Goal: Task Accomplishment & Management: Manage account settings

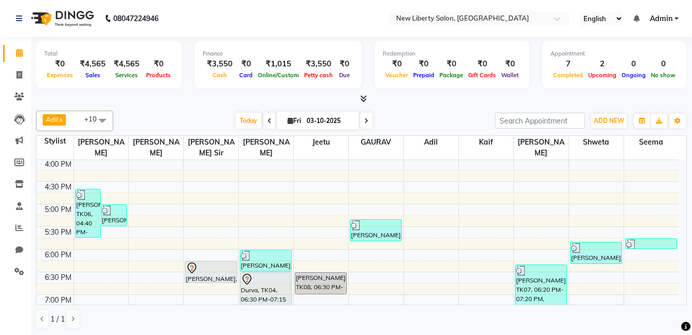
scroll to position [308, 0]
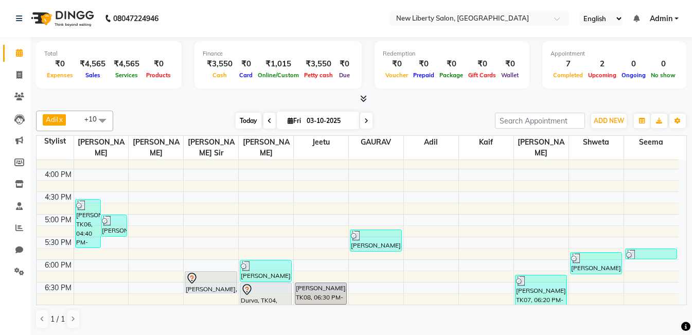
click at [251, 123] on span "Today" at bounding box center [249, 121] width 26 height 16
type input "04-10-2025"
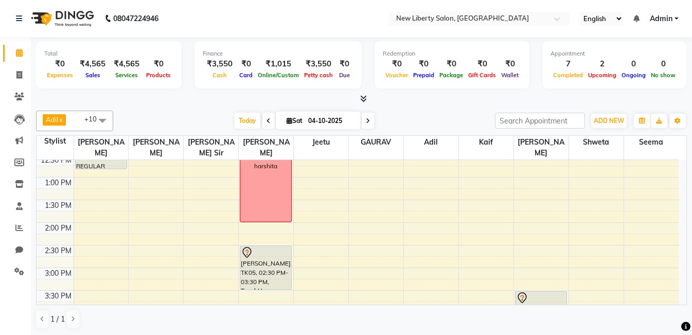
scroll to position [190, 0]
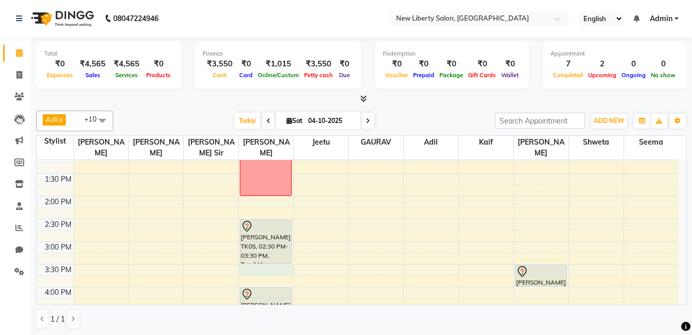
click at [270, 257] on div "9:00 AM 9:30 AM 10:00 AM 10:30 AM 11:00 AM 11:30 AM 12:00 PM 12:30 PM 1:00 PM 1…" at bounding box center [358, 309] width 642 height 679
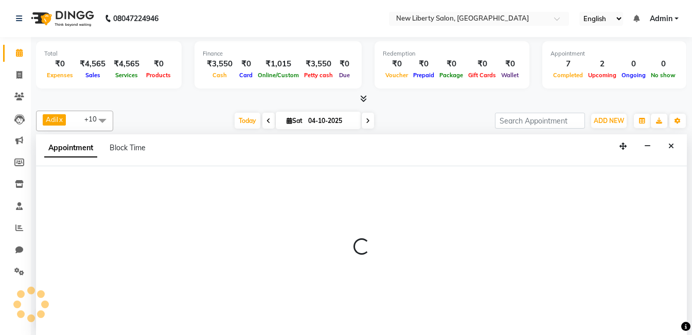
scroll to position [1, 0]
select select "93478"
select select "tentative"
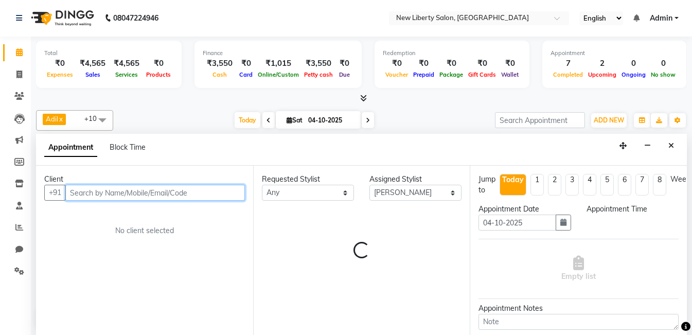
select select "930"
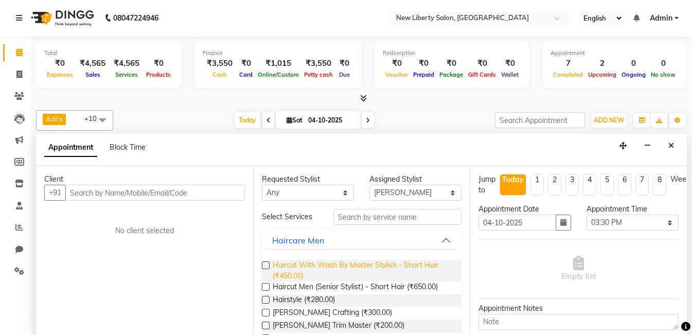
click at [318, 270] on span "Haircut With Wash By Master Stylish - Short Hair (₹450.00)" at bounding box center [363, 271] width 181 height 22
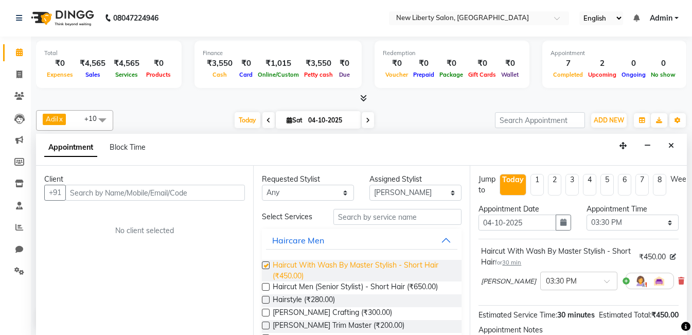
checkbox input "false"
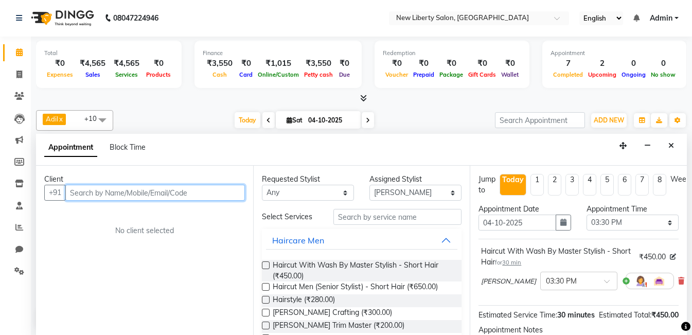
click at [168, 194] on input "text" at bounding box center [155, 193] width 180 height 16
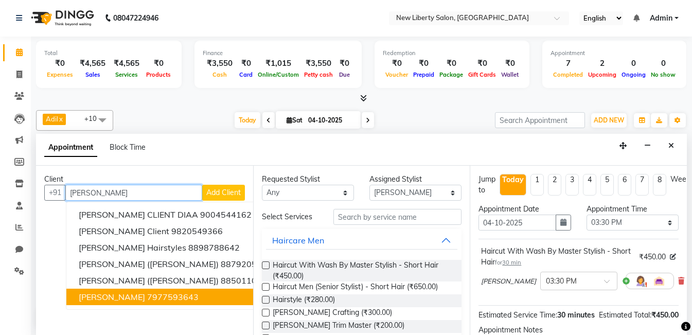
click at [147, 297] on ngb-highlight "7977593643" at bounding box center [172, 297] width 51 height 10
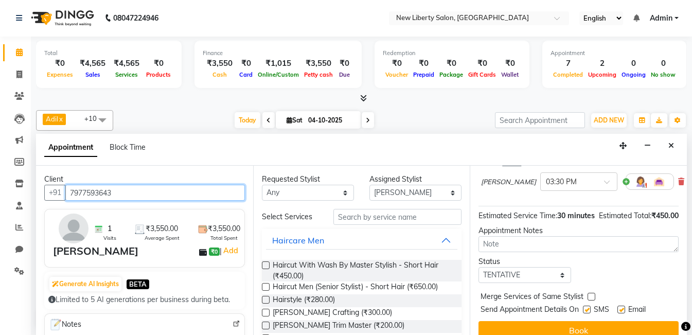
scroll to position [131, 0]
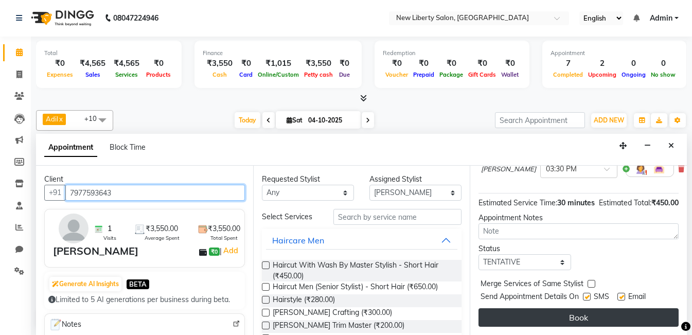
type input "7977593643"
click at [622, 310] on button "Book" at bounding box center [579, 317] width 200 height 19
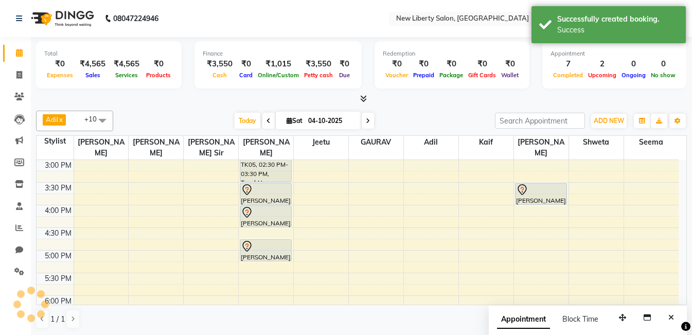
scroll to position [293, 0]
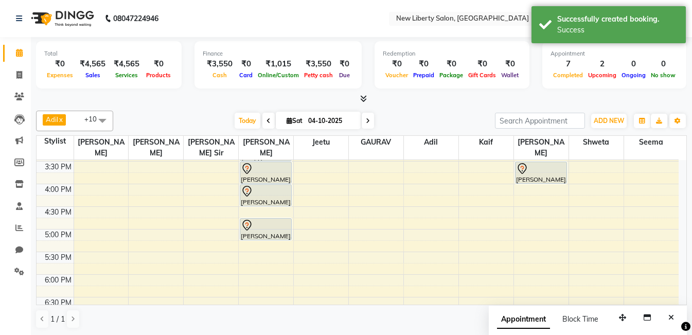
click at [251, 245] on div "9:00 AM 9:30 AM 10:00 AM 10:30 AM 11:00 AM 11:30 AM 12:00 PM 12:30 PM 1:00 PM 1…" at bounding box center [358, 206] width 642 height 679
select select "93478"
select select "tentative"
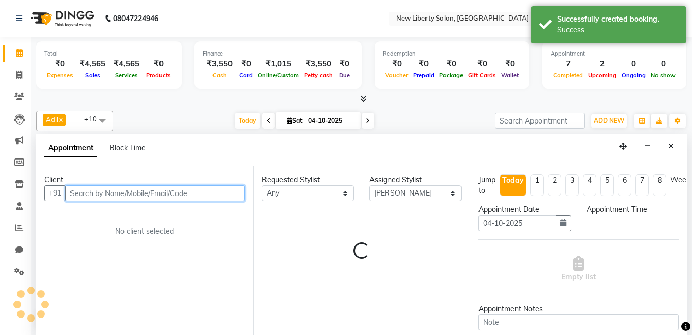
select select "1050"
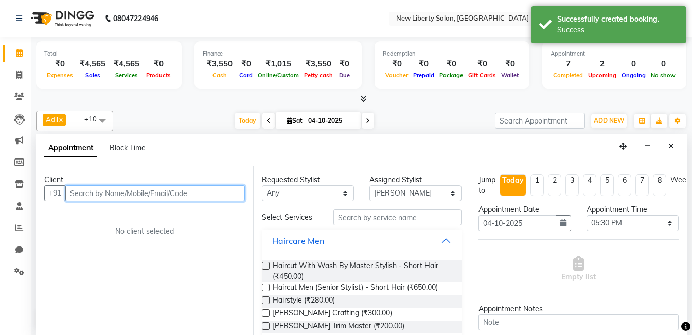
scroll to position [1, 0]
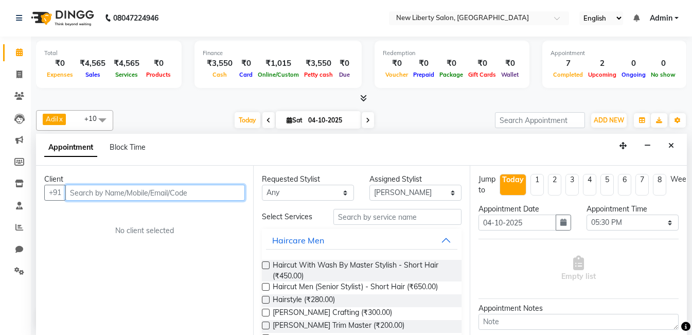
click at [188, 192] on input "text" at bounding box center [155, 193] width 180 height 16
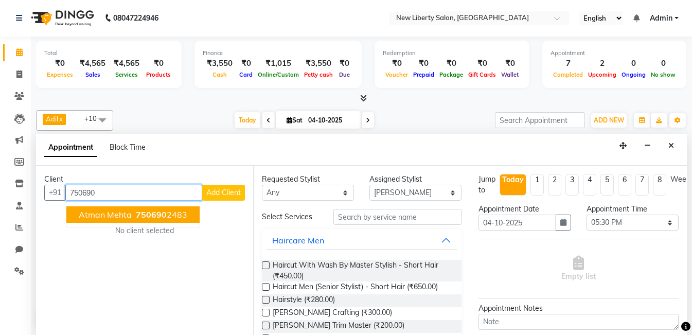
click at [155, 221] on button "atman mehta 750690 2483" at bounding box center [132, 214] width 133 height 16
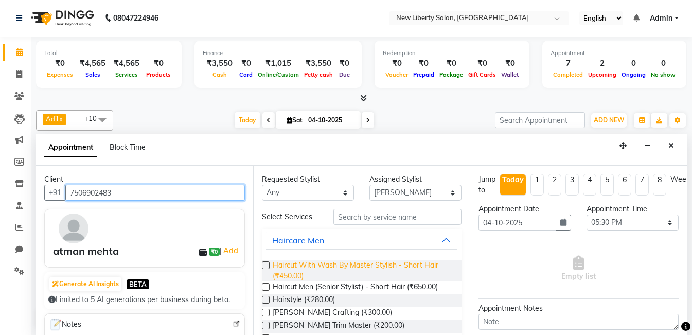
type input "7506902483"
click at [329, 263] on span "Haircut With Wash By Master Stylish - Short Hair (₹450.00)" at bounding box center [363, 271] width 181 height 22
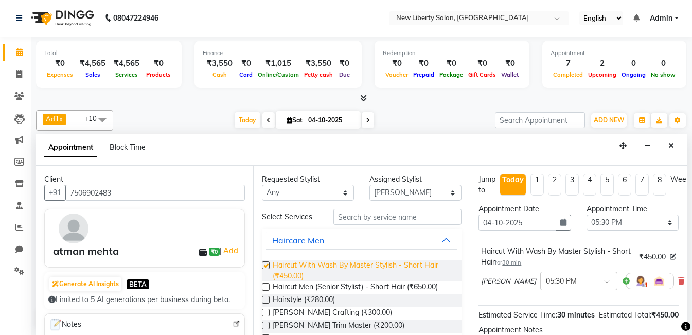
checkbox input "false"
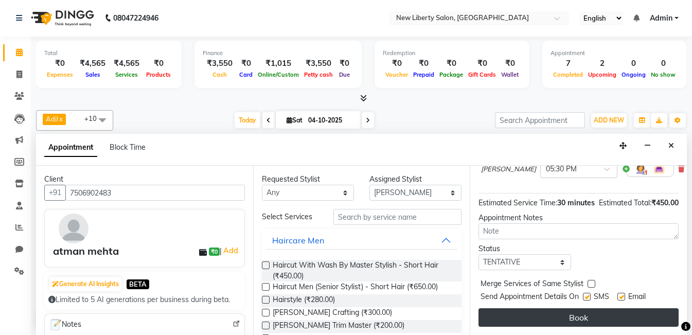
click at [592, 311] on button "Book" at bounding box center [579, 317] width 200 height 19
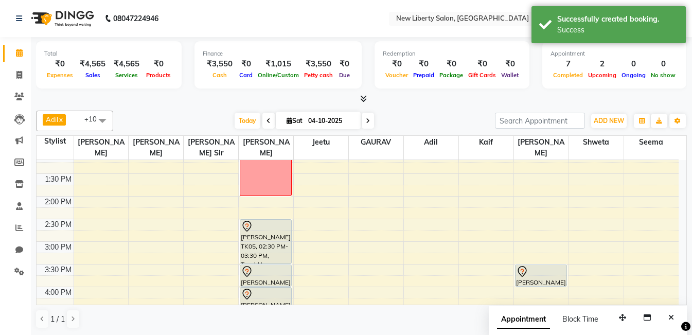
scroll to position [169, 0]
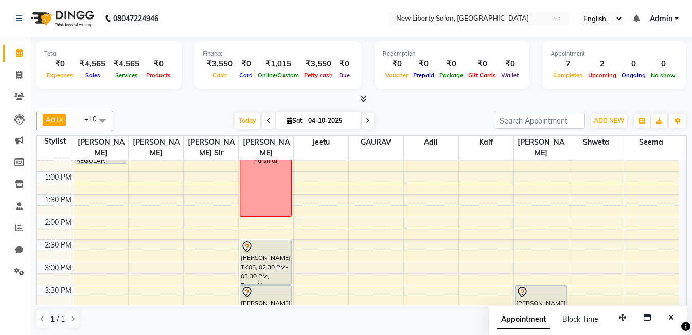
click at [258, 208] on div "9:00 AM 9:30 AM 10:00 AM 10:30 AM 11:00 AM 11:30 AM 12:00 PM 12:30 PM 1:00 PM 1…" at bounding box center [358, 330] width 642 height 679
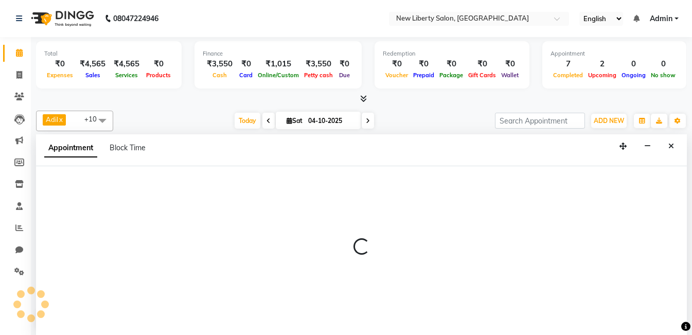
select select "93478"
select select "tentative"
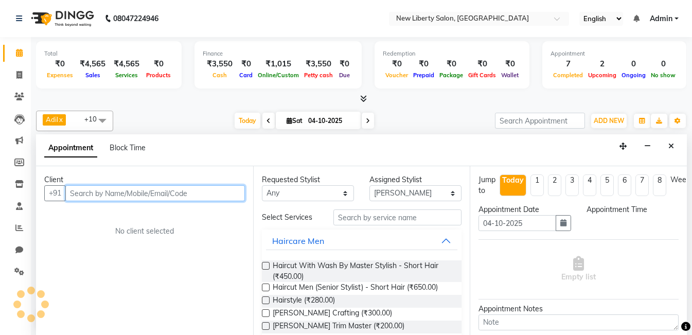
select select "840"
click at [169, 190] on input "text" at bounding box center [155, 193] width 180 height 16
type input "w"
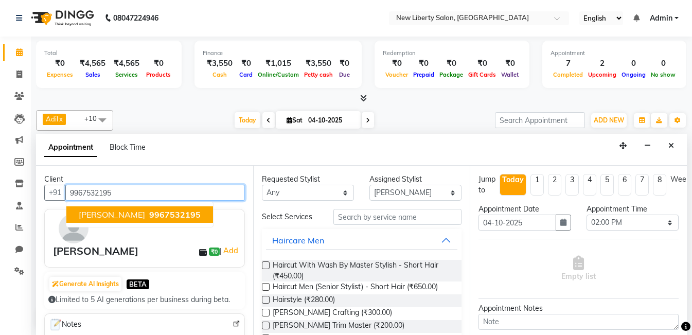
click at [107, 208] on button "Niki Shah 9967532195" at bounding box center [139, 214] width 147 height 16
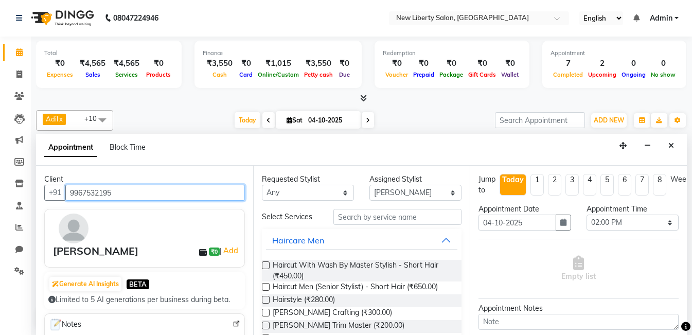
type input "9967532195"
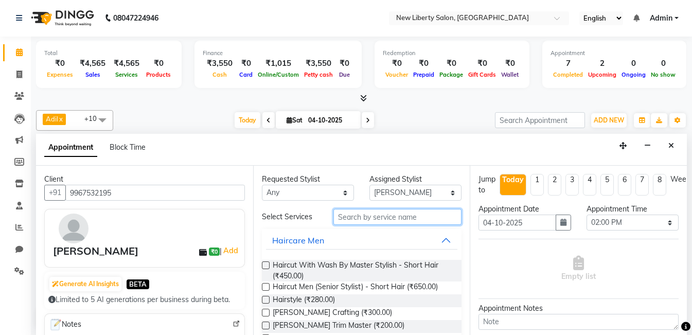
click at [357, 215] on input "text" at bounding box center [397, 217] width 128 height 16
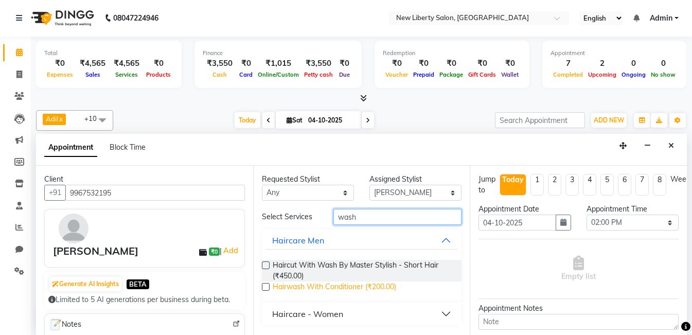
type input "wash"
click at [313, 289] on span "Hairwash With Conditioner (₹200.00)" at bounding box center [335, 288] width 124 height 13
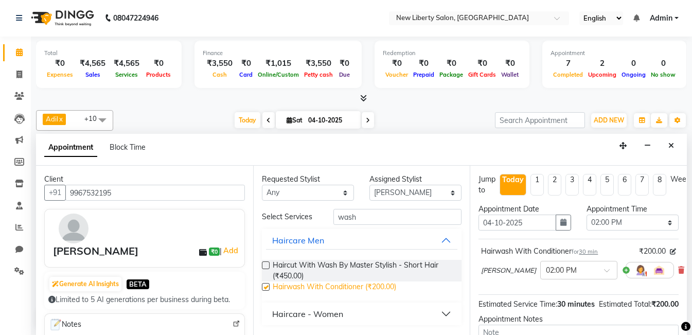
checkbox input "false"
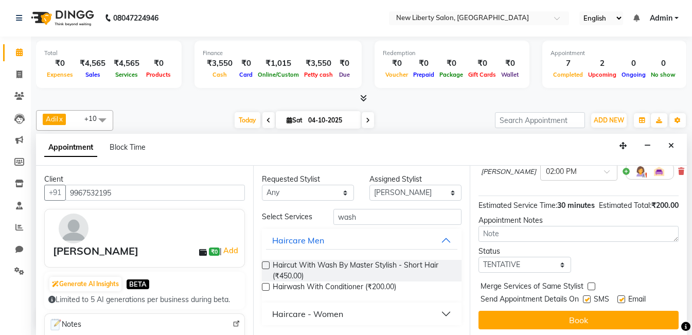
scroll to position [120, 0]
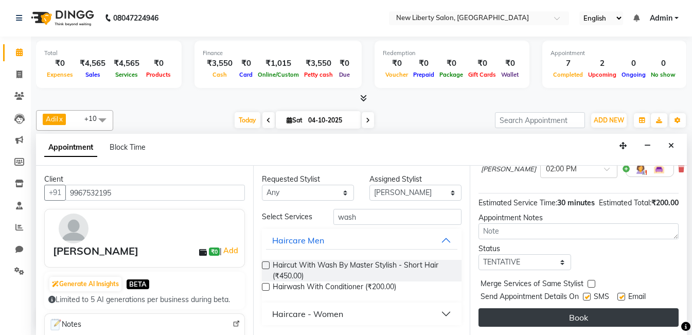
click at [641, 313] on button "Book" at bounding box center [579, 317] width 200 height 19
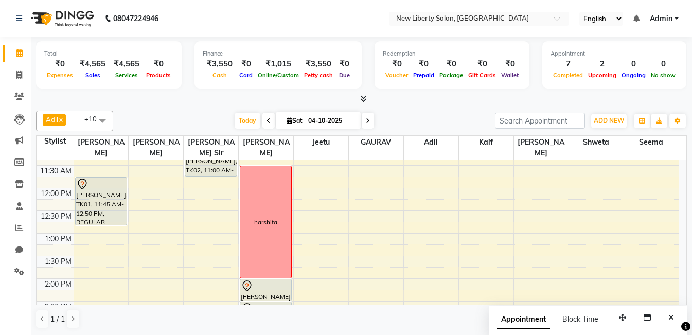
scroll to position [87, 0]
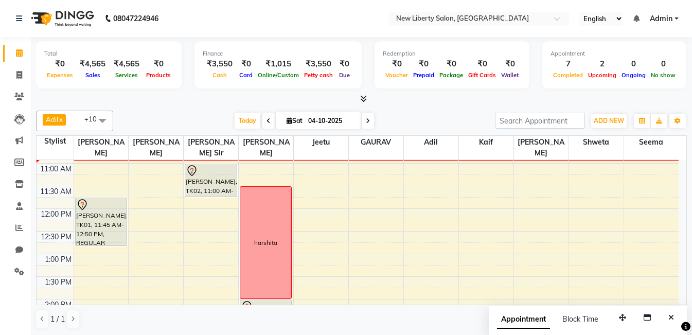
click at [367, 126] on span at bounding box center [368, 121] width 12 height 16
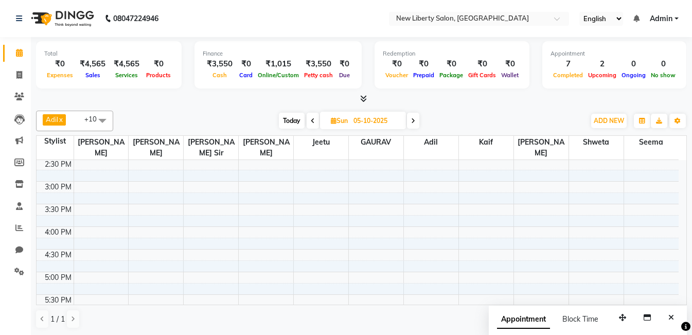
scroll to position [231, 0]
click at [290, 127] on span "Today" at bounding box center [292, 121] width 26 height 16
type input "04-10-2025"
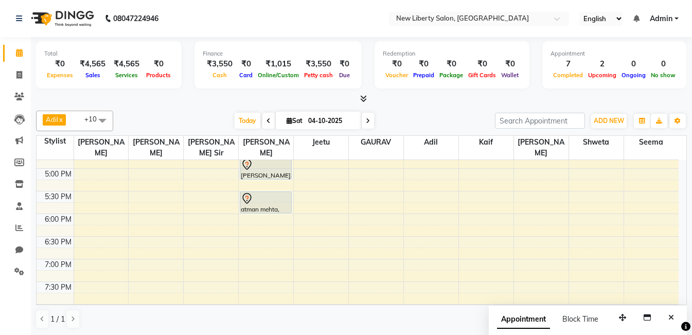
scroll to position [355, 0]
click at [252, 230] on div "9:00 AM 9:30 AM 10:00 AM 10:30 AM 11:00 AM 11:30 AM 12:00 PM 12:30 PM 1:00 PM 1…" at bounding box center [358, 144] width 642 height 679
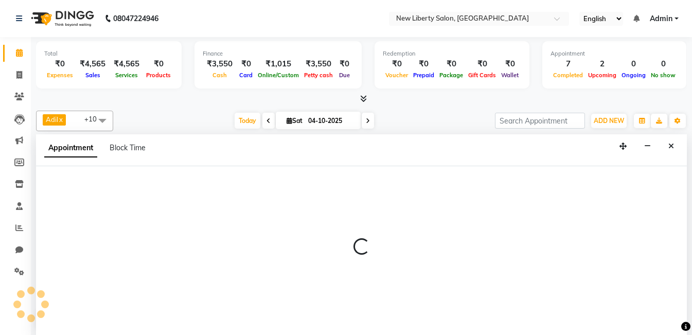
scroll to position [1, 0]
select select "93478"
select select "1110"
select select "tentative"
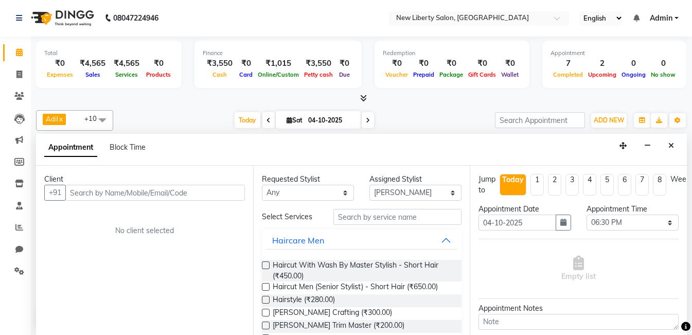
click at [135, 191] on input "text" at bounding box center [155, 193] width 180 height 16
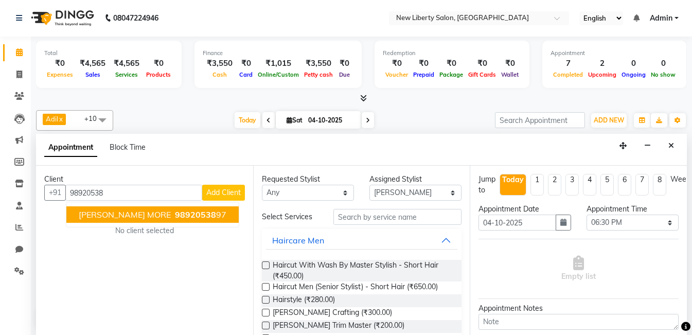
click at [133, 213] on span "[PERSON_NAME] MORE" at bounding box center [125, 214] width 92 height 10
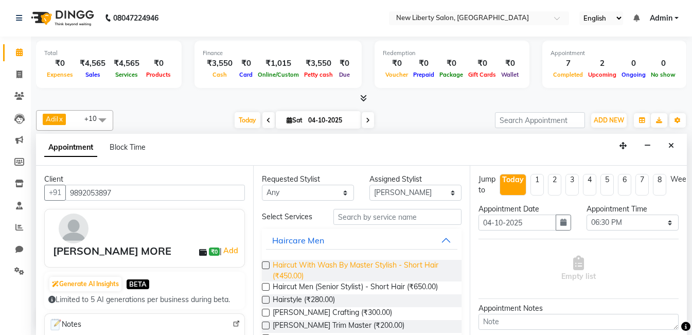
type input "9892053897"
click at [317, 269] on span "Haircut With Wash By Master Stylish - Short Hair (₹450.00)" at bounding box center [363, 271] width 181 height 22
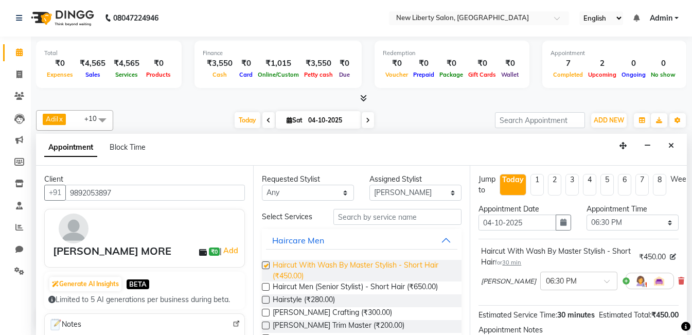
checkbox input "false"
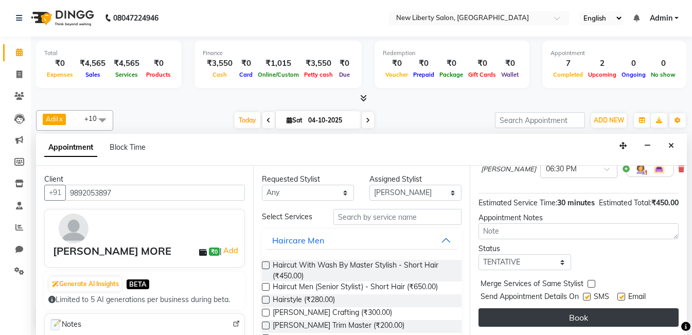
click at [567, 309] on button "Book" at bounding box center [579, 317] width 200 height 19
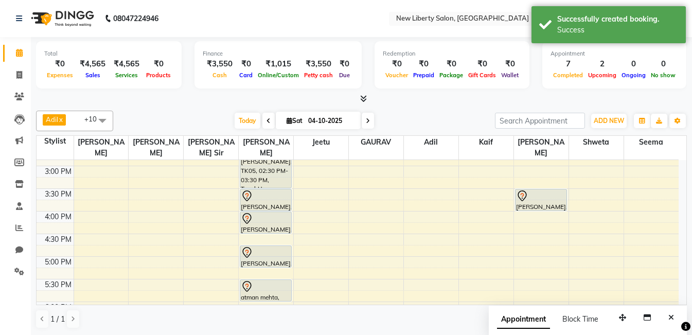
scroll to position [252, 0]
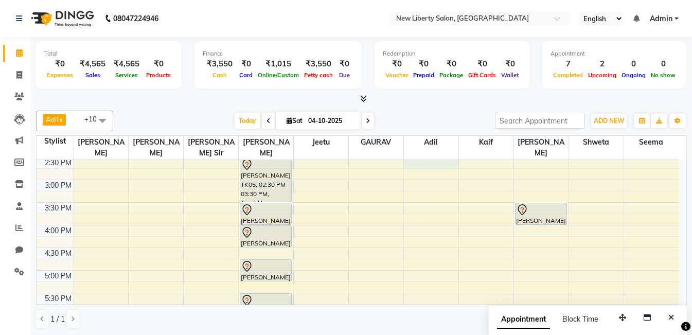
click at [425, 152] on div "9:00 AM 9:30 AM 10:00 AM 10:30 AM 11:00 AM 11:30 AM 12:00 PM 12:30 PM 1:00 PM 1…" at bounding box center [358, 247] width 642 height 679
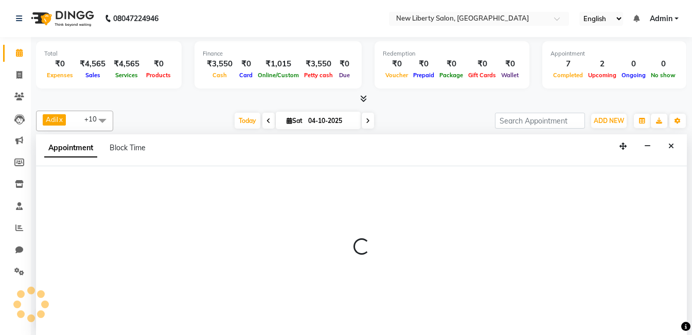
select select "93482"
select select "870"
select select "tentative"
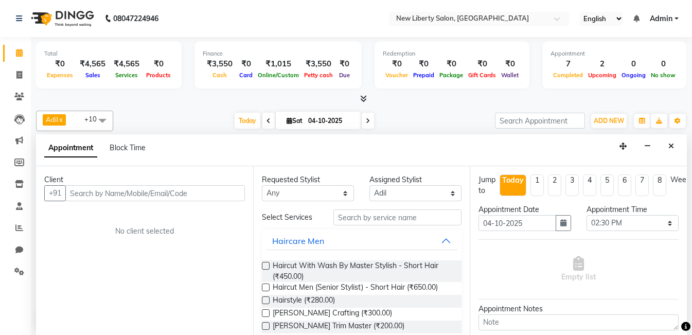
scroll to position [1, 0]
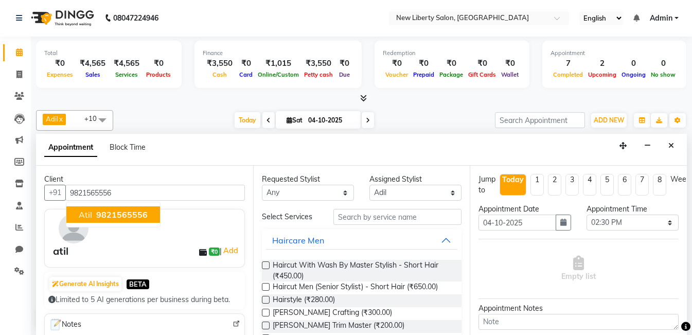
click at [98, 212] on span "9821565556" at bounding box center [121, 214] width 51 height 10
type input "9821565556"
click at [223, 249] on link "Add" at bounding box center [231, 250] width 18 height 12
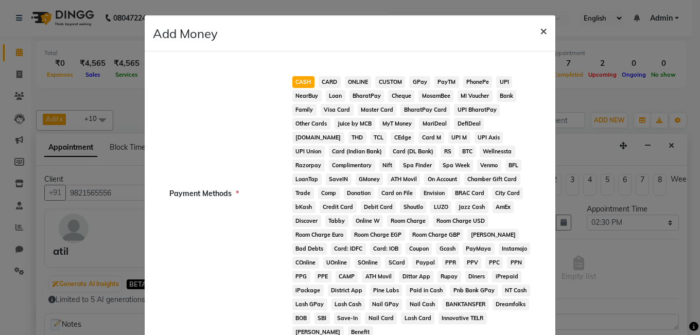
click at [540, 31] on span "×" at bounding box center [543, 30] width 7 height 15
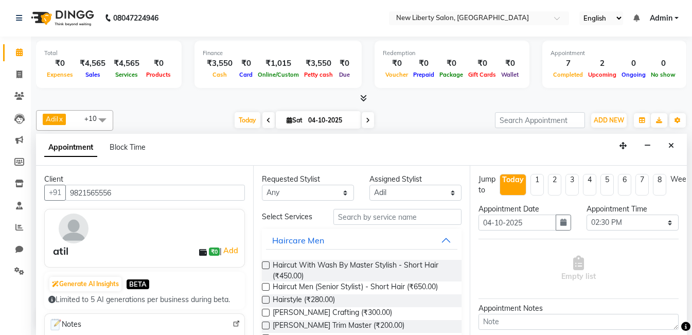
click at [141, 286] on span "BETA" at bounding box center [138, 284] width 23 height 10
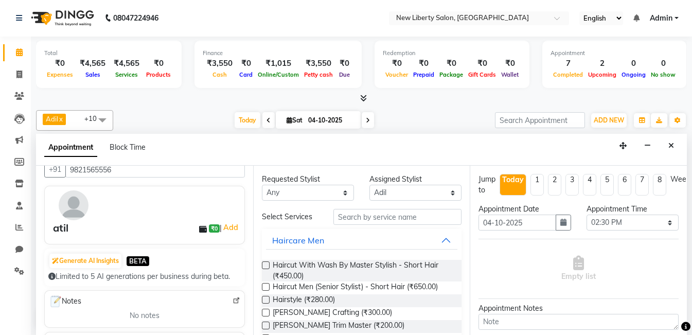
scroll to position [23, 0]
click at [264, 266] on label at bounding box center [266, 265] width 8 height 8
click at [264, 266] on input "checkbox" at bounding box center [265, 266] width 7 height 7
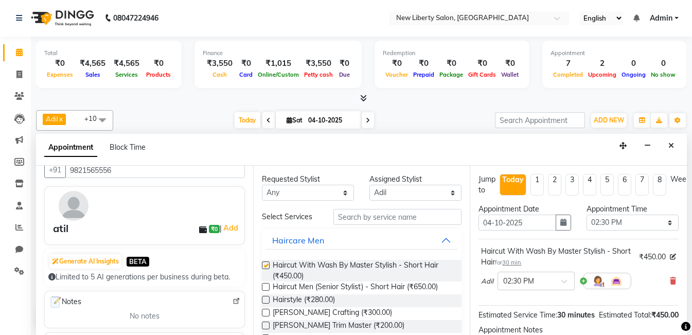
checkbox input "false"
click at [562, 280] on span at bounding box center [567, 284] width 13 height 11
click at [516, 305] on div "11:30 AM" at bounding box center [536, 306] width 76 height 19
click at [617, 219] on select "Select 10:00 AM 10:15 AM 10:30 AM 10:45 AM 11:00 AM 11:15 AM 11:30 AM 11:45 AM …" at bounding box center [633, 223] width 92 height 16
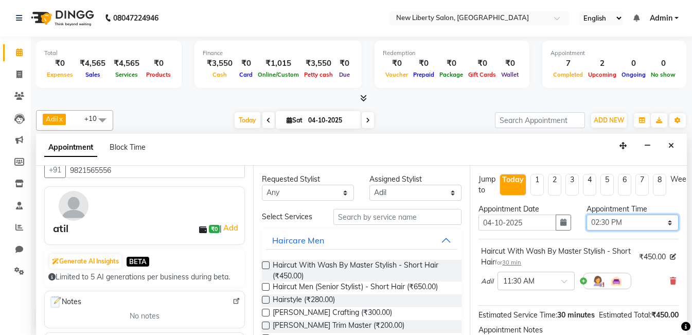
select select "690"
click at [587, 215] on select "Select 10:00 AM 10:15 AM 10:30 AM 10:45 AM 11:00 AM 11:15 AM 11:30 AM 11:45 AM …" at bounding box center [633, 223] width 92 height 16
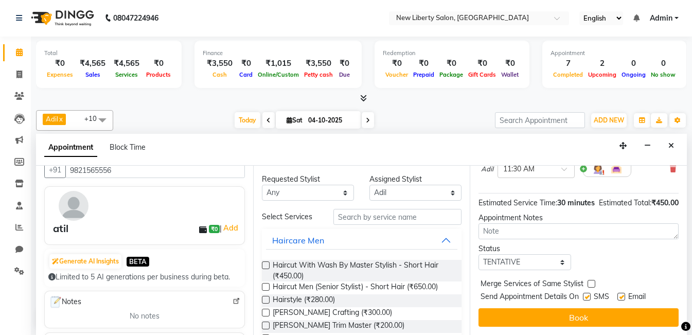
scroll to position [118, 0]
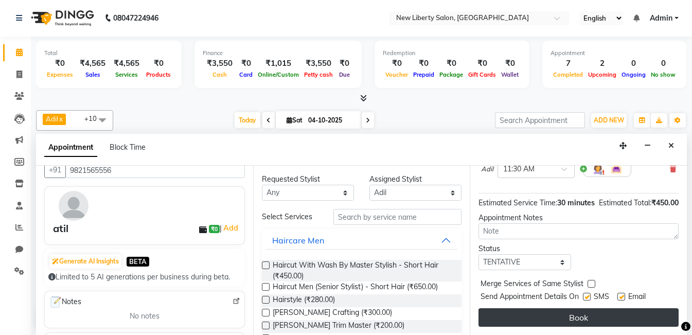
click at [624, 322] on button "Book" at bounding box center [579, 317] width 200 height 19
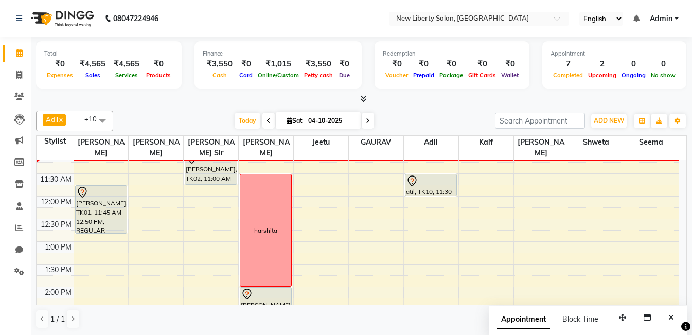
scroll to position [103, 0]
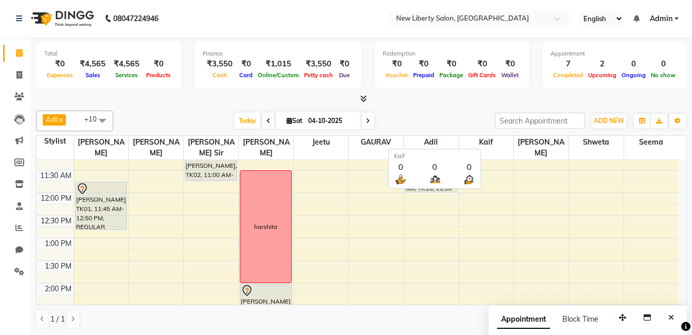
click at [486, 141] on span "Kaif" at bounding box center [486, 142] width 55 height 13
click at [502, 143] on span "Kaif" at bounding box center [486, 142] width 55 height 13
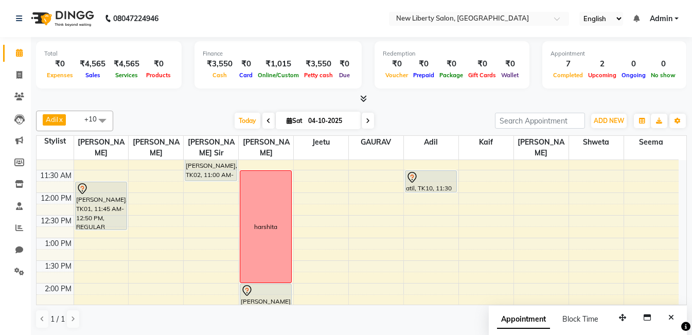
click at [331, 8] on nav "08047224946 Select Location × New Liberty Salon, Vile Parle West English ENGLIS…" at bounding box center [346, 18] width 692 height 37
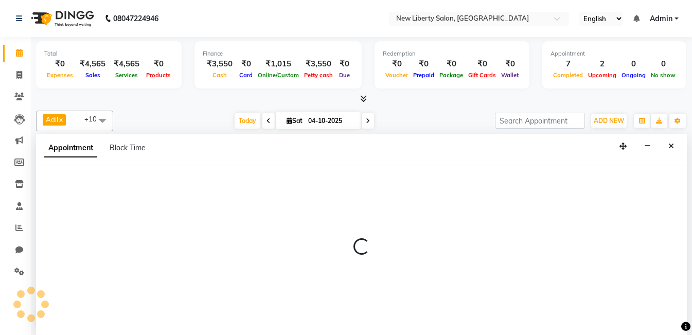
select select "93477"
select select "705"
select select "tentative"
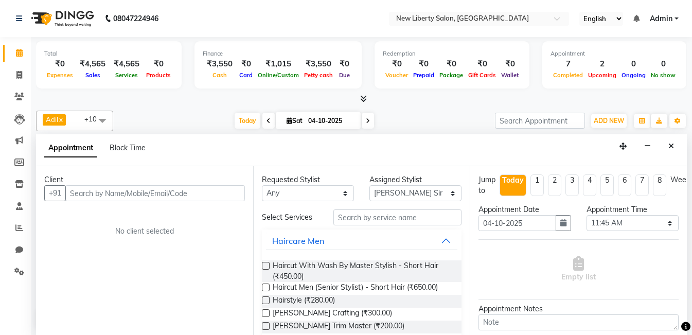
scroll to position [1, 0]
click at [266, 266] on label at bounding box center [266, 265] width 8 height 8
click at [266, 266] on input "checkbox" at bounding box center [265, 266] width 7 height 7
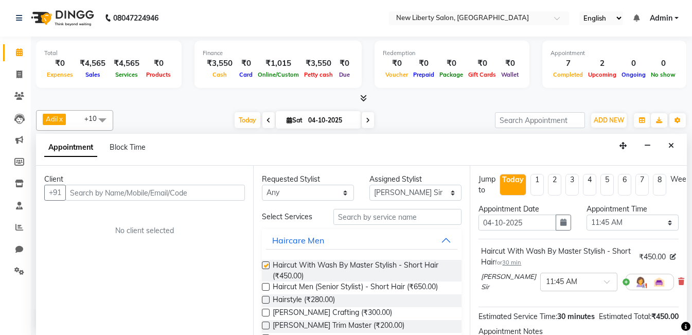
checkbox input "false"
click at [136, 192] on input "text" at bounding box center [155, 193] width 180 height 16
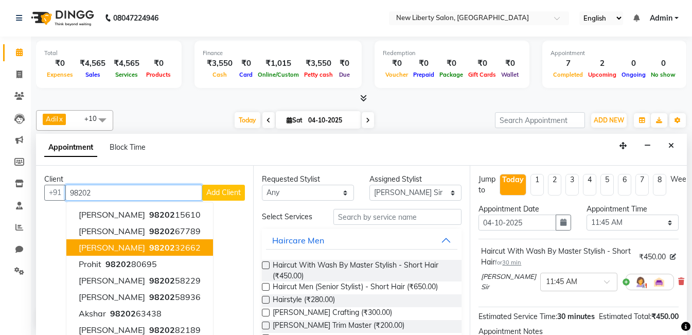
click at [149, 243] on span "98202" at bounding box center [162, 247] width 26 height 10
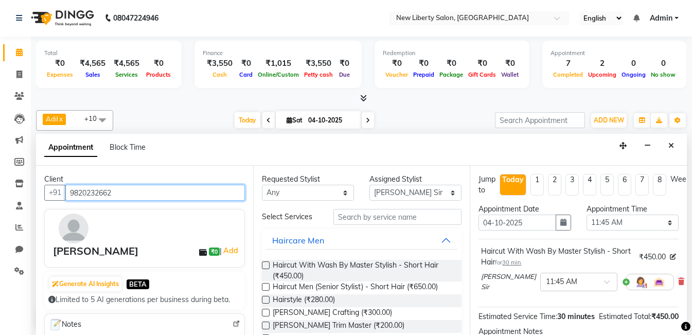
type input "9820232662"
click at [148, 279] on span "BETA" at bounding box center [138, 284] width 23 height 10
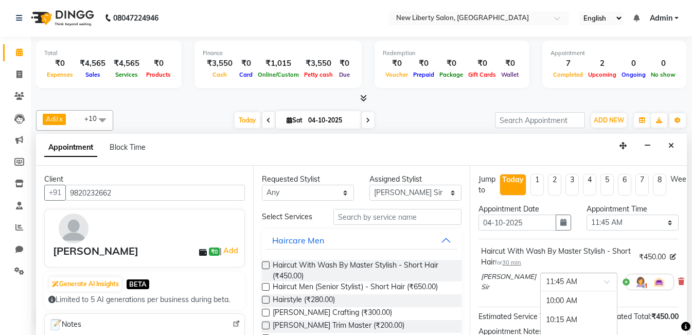
click at [604, 280] on span at bounding box center [610, 284] width 13 height 11
click at [558, 316] on div "12:00 PM" at bounding box center [579, 319] width 76 height 19
click at [661, 222] on select "Select 10:00 AM 10:15 AM 10:30 AM 10:45 AM 11:00 AM 11:15 AM 11:30 AM 11:45 AM …" at bounding box center [633, 223] width 92 height 16
select select "720"
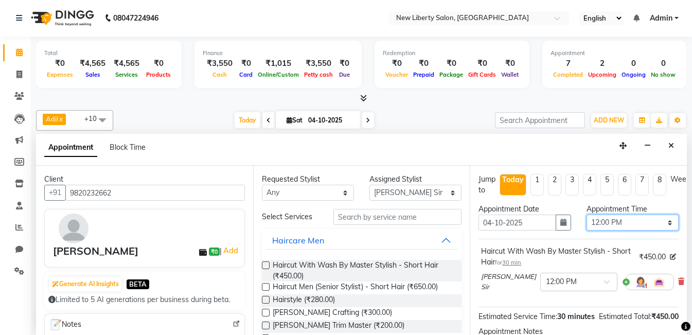
click at [587, 215] on select "Select 10:00 AM 10:15 AM 10:30 AM 10:45 AM 11:00 AM 11:15 AM 11:30 AM 11:45 AM …" at bounding box center [633, 223] width 92 height 16
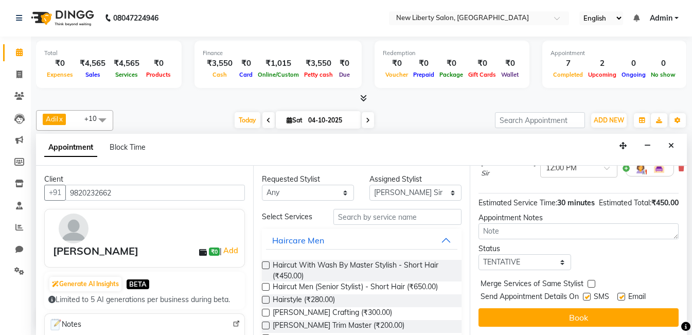
scroll to position [131, 0]
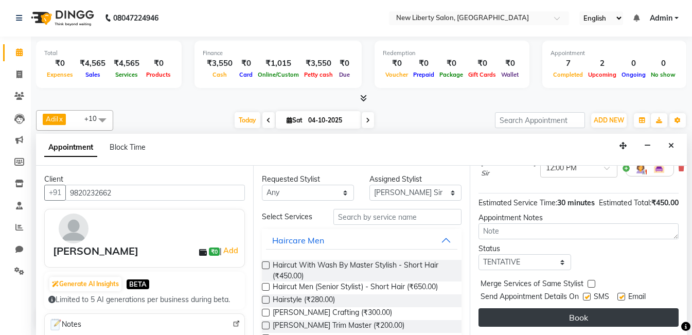
click at [571, 313] on button "Book" at bounding box center [579, 317] width 200 height 19
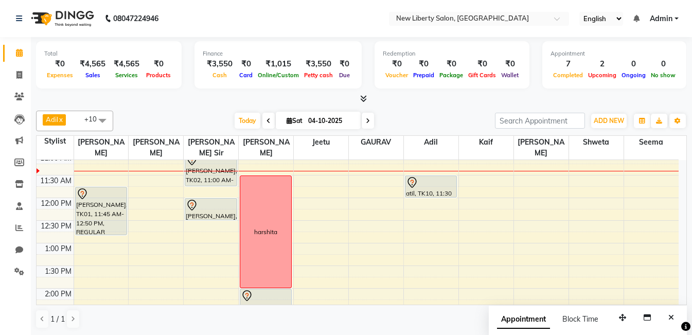
scroll to position [99, 0]
click at [603, 119] on span "ADD NEW" at bounding box center [609, 121] width 30 height 8
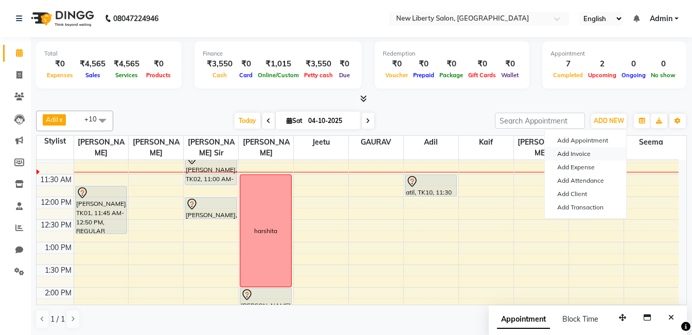
click at [584, 148] on link "Add Invoice" at bounding box center [585, 153] width 81 height 13
select select "9126"
select select "service"
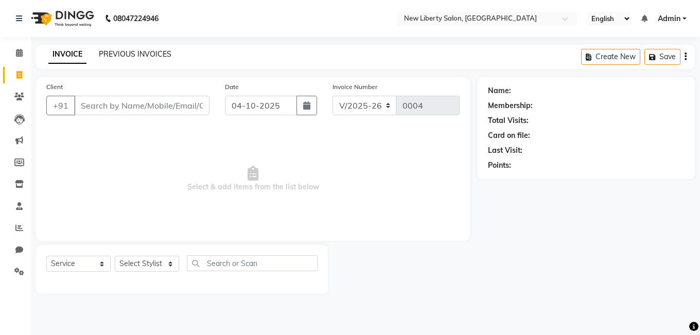
click at [140, 52] on link "PREVIOUS INVOICES" at bounding box center [135, 53] width 73 height 9
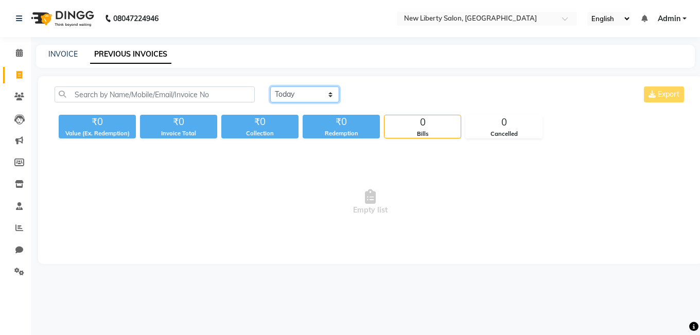
click at [295, 91] on select "Today Yesterday Custom Range" at bounding box center [304, 94] width 69 height 16
select select "yesterday"
click at [270, 86] on select "Today Yesterday Custom Range" at bounding box center [304, 94] width 69 height 16
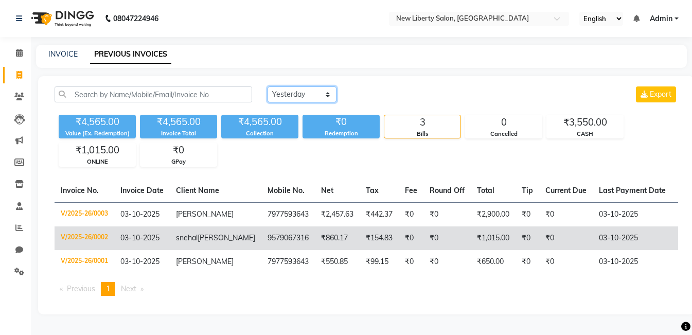
scroll to position [13, 0]
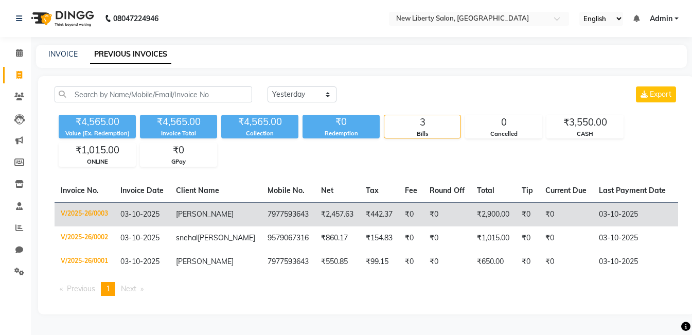
click at [212, 206] on td "[PERSON_NAME]" at bounding box center [216, 214] width 92 height 24
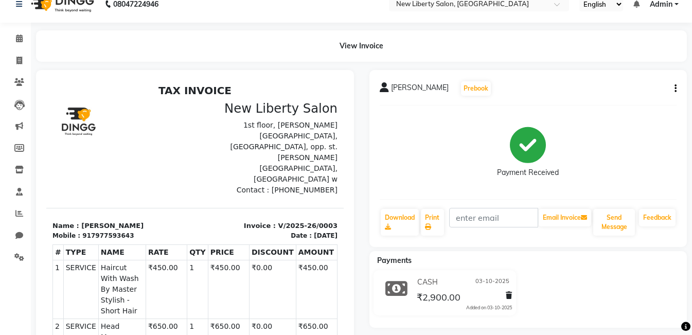
scroll to position [7, 0]
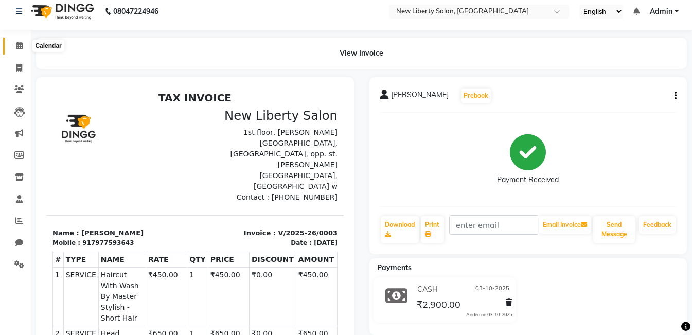
click at [16, 44] on icon at bounding box center [19, 46] width 7 height 8
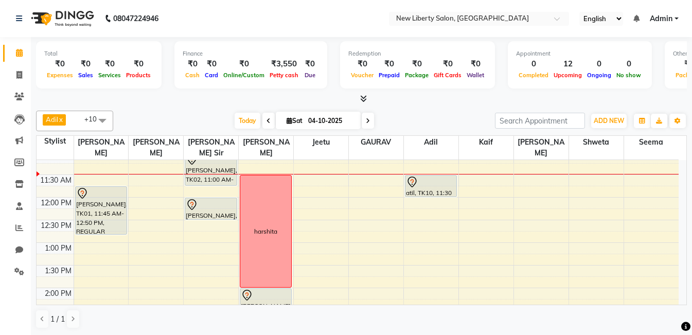
scroll to position [107, 0]
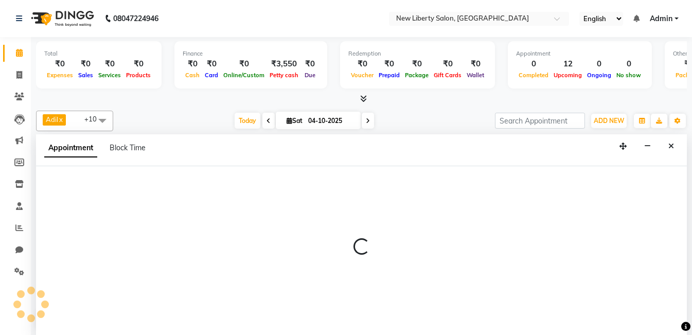
select select "93481"
select select "855"
select select "tentative"
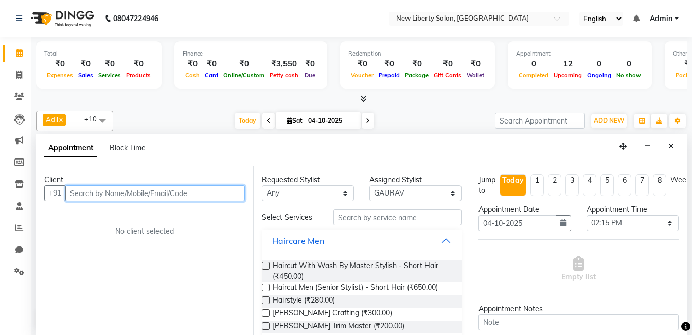
scroll to position [1, 0]
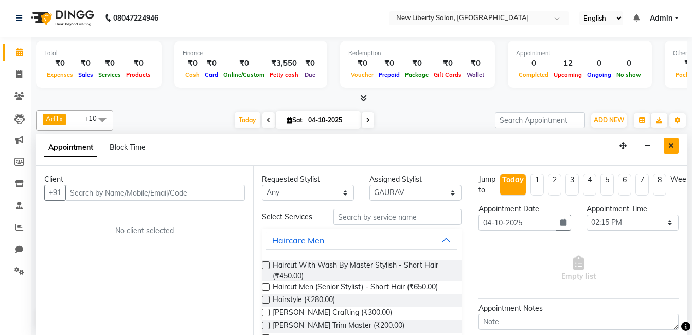
click at [670, 145] on icon "Close" at bounding box center [672, 145] width 6 height 7
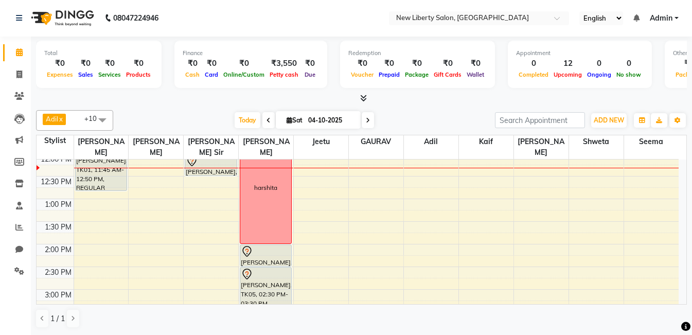
scroll to position [137, 0]
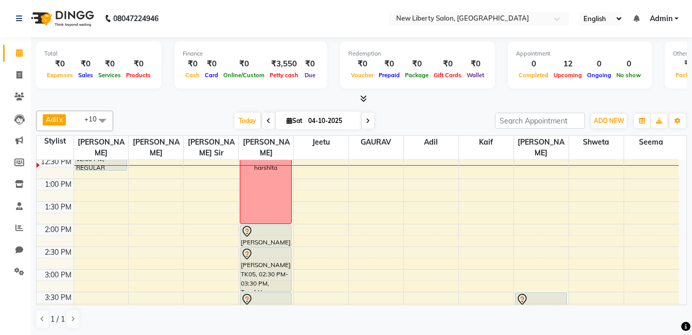
scroll to position [159, 0]
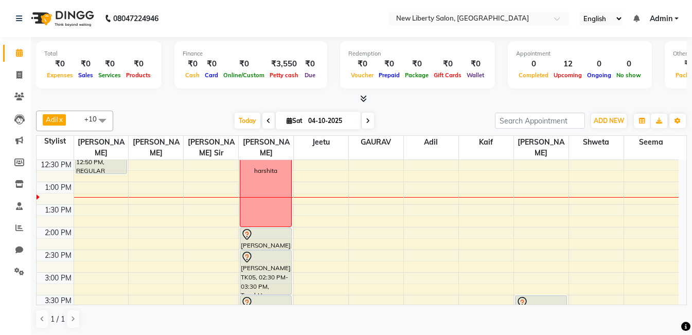
click at [222, 228] on div "9:00 AM 9:30 AM 10:00 AM 10:30 AM 11:00 AM 11:30 AM 12:00 PM 12:30 PM 1:00 PM 1…" at bounding box center [358, 340] width 642 height 679
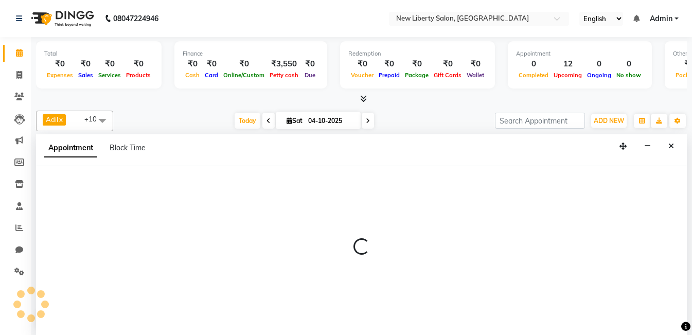
scroll to position [1, 0]
select select "93477"
select select "855"
select select "tentative"
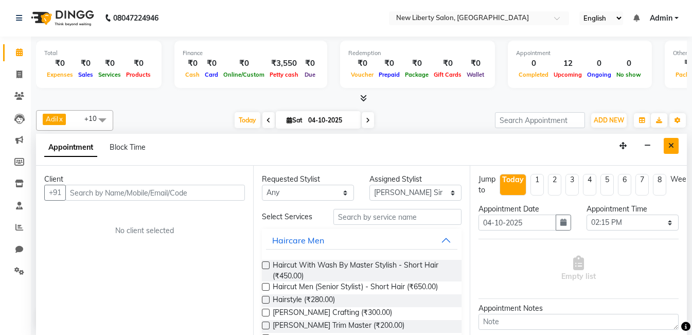
click at [673, 146] on icon "Close" at bounding box center [672, 145] width 6 height 7
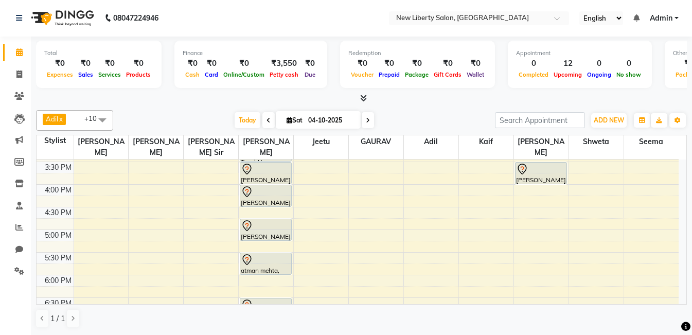
scroll to position [312, 0]
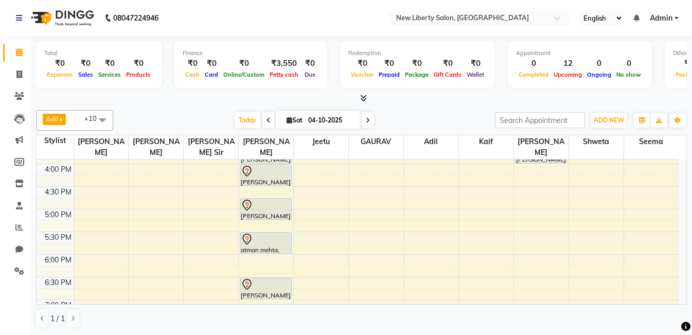
click at [197, 222] on div "9:00 AM 9:30 AM 10:00 AM 10:30 AM 11:00 AM 11:30 AM 12:00 PM 12:30 PM 1:00 PM 1…" at bounding box center [358, 186] width 642 height 679
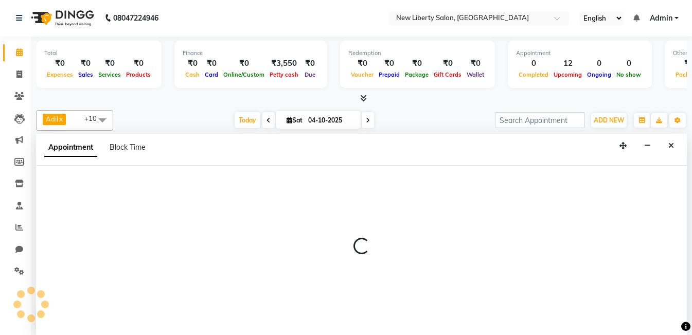
select select "93477"
select select "1050"
select select "tentative"
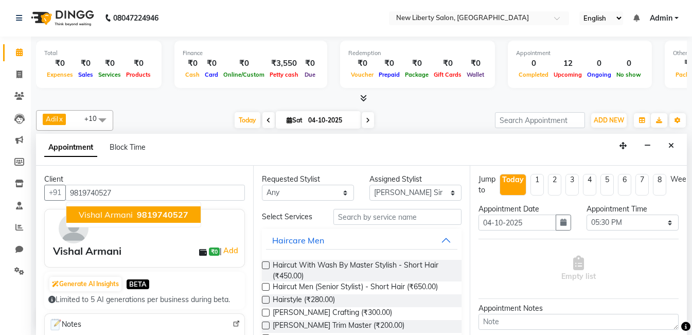
type input "9819740527"
click at [265, 286] on label at bounding box center [266, 287] width 8 height 8
click at [265, 286] on input "checkbox" at bounding box center [265, 288] width 7 height 7
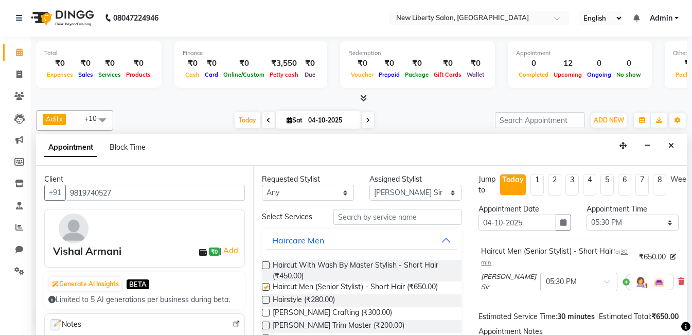
checkbox input "false"
click at [551, 276] on input "text" at bounding box center [568, 281] width 45 height 11
click at [549, 317] on div "05:45 PM" at bounding box center [579, 319] width 76 height 19
click at [681, 320] on div at bounding box center [685, 327] width 9 height 14
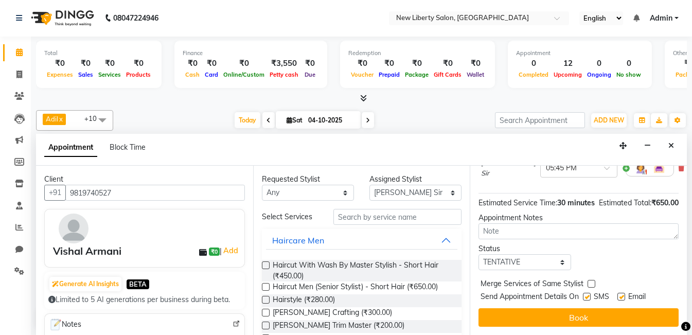
scroll to position [131, 0]
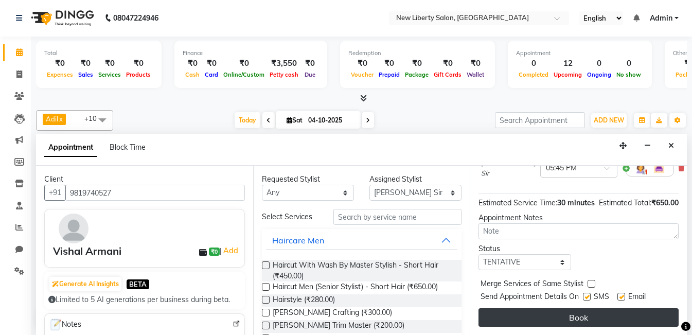
click at [590, 312] on button "Book" at bounding box center [579, 317] width 200 height 19
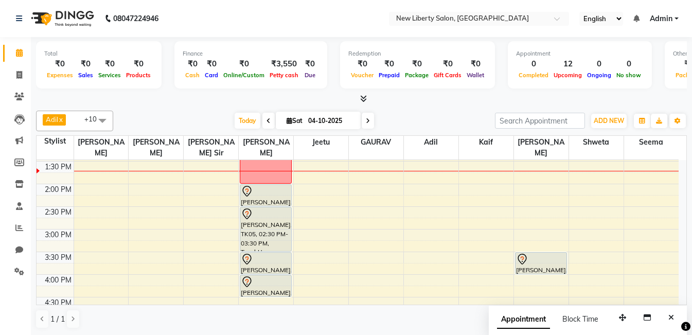
scroll to position [209, 0]
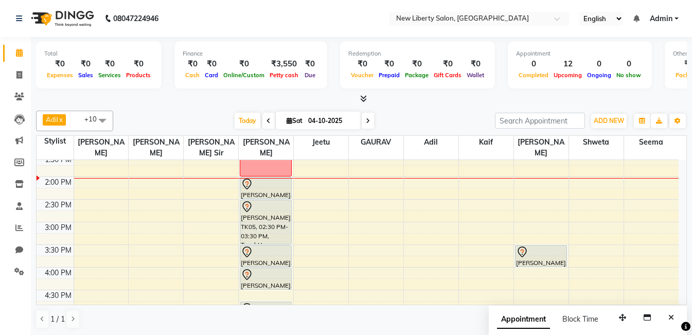
click at [190, 263] on div "9:00 AM 9:30 AM 10:00 AM 10:30 AM 11:00 AM 11:30 AM 12:00 PM 12:30 PM 1:00 PM 1…" at bounding box center [358, 290] width 642 height 679
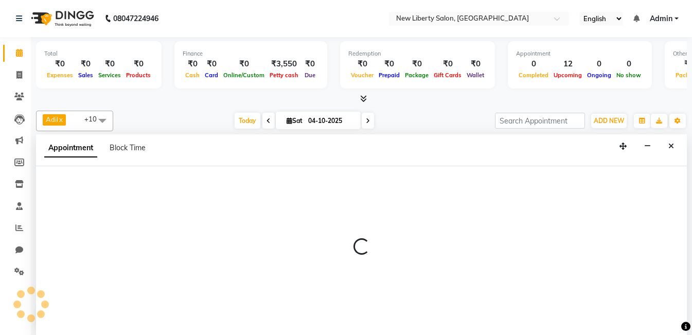
scroll to position [1, 0]
select select "93477"
select select "960"
select select "tentative"
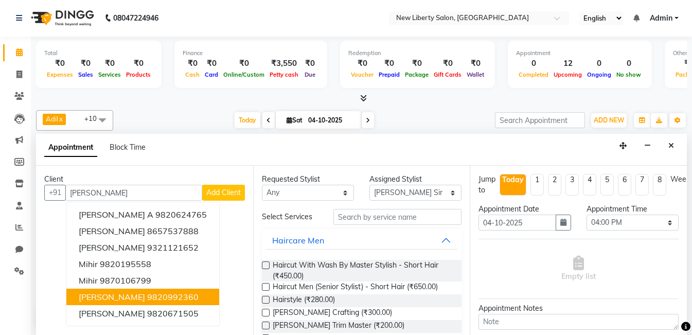
click at [101, 294] on span "[PERSON_NAME]" at bounding box center [112, 297] width 66 height 10
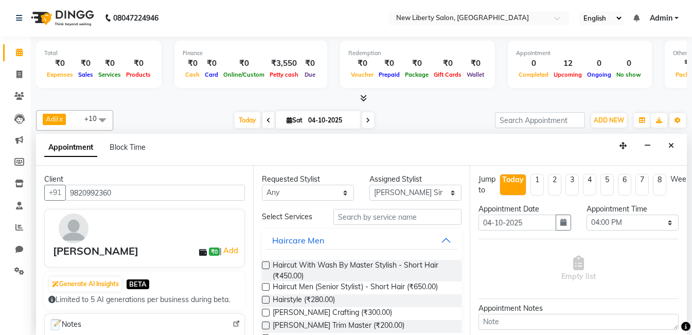
type input "9820992360"
click at [263, 288] on label at bounding box center [266, 287] width 8 height 8
click at [263, 288] on input "checkbox" at bounding box center [265, 288] width 7 height 7
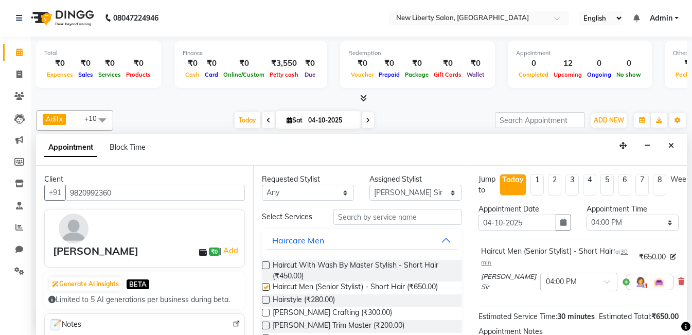
checkbox input "false"
click at [546, 280] on input "text" at bounding box center [568, 281] width 45 height 11
click at [541, 315] on div "04:15 PM" at bounding box center [579, 319] width 76 height 19
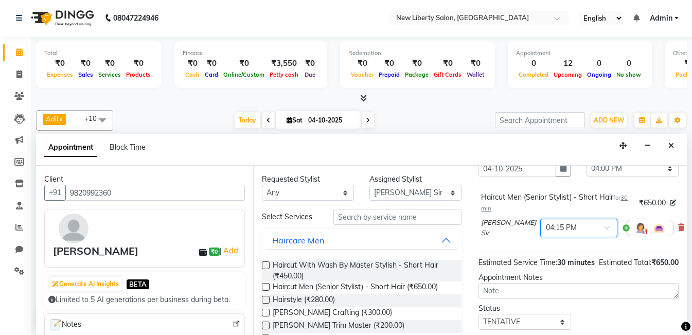
scroll to position [131, 0]
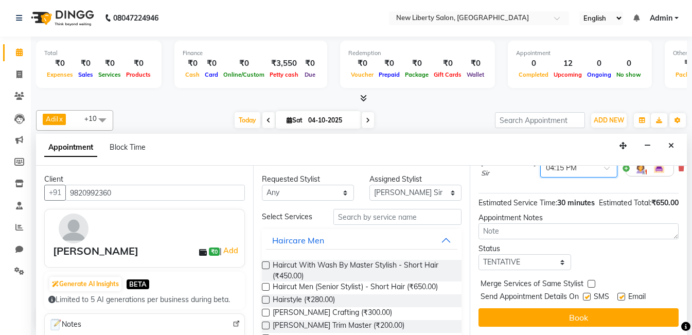
click at [589, 293] on label at bounding box center [587, 297] width 8 height 8
click at [589, 294] on input "checkbox" at bounding box center [586, 297] width 7 height 7
checkbox input "false"
click at [623, 293] on label at bounding box center [622, 297] width 8 height 8
click at [623, 294] on input "checkbox" at bounding box center [621, 297] width 7 height 7
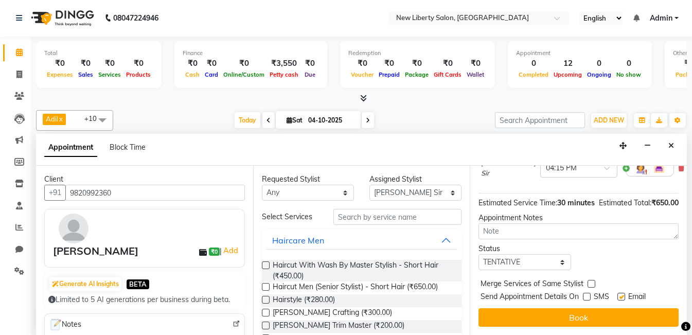
checkbox input "false"
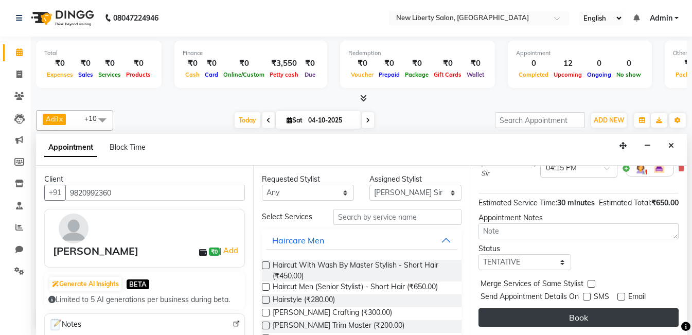
click at [584, 311] on button "Book" at bounding box center [579, 317] width 200 height 19
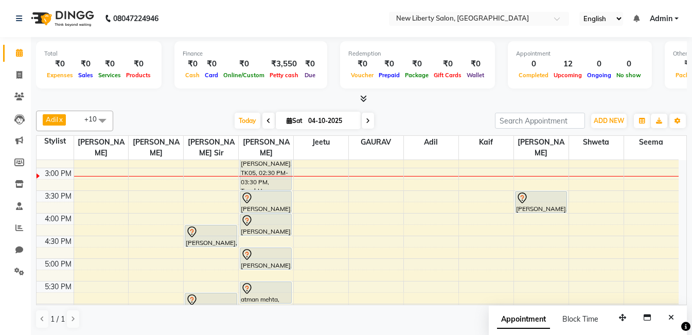
scroll to position [261, 0]
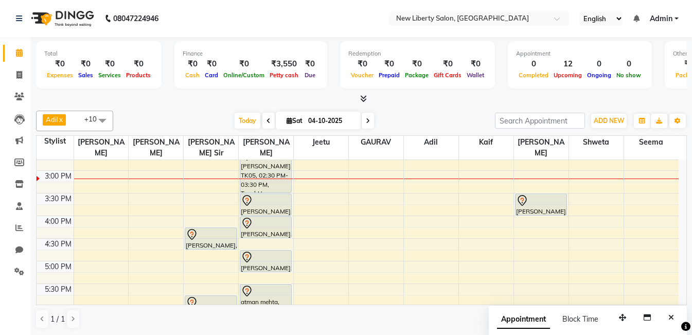
click at [189, 258] on div "9:00 AM 9:30 AM 10:00 AM 10:30 AM 11:00 AM 11:30 AM 12:00 PM 12:30 PM 1:00 PM 1…" at bounding box center [358, 238] width 642 height 679
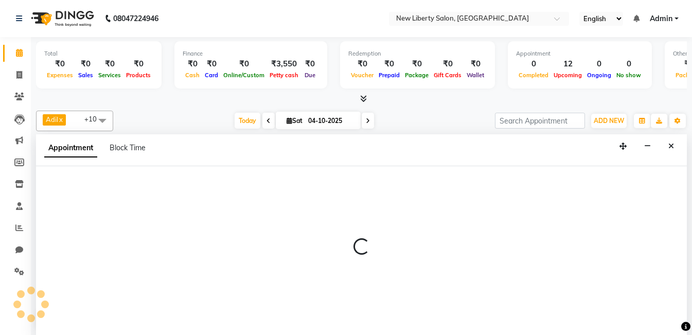
select select "93477"
select select "tentative"
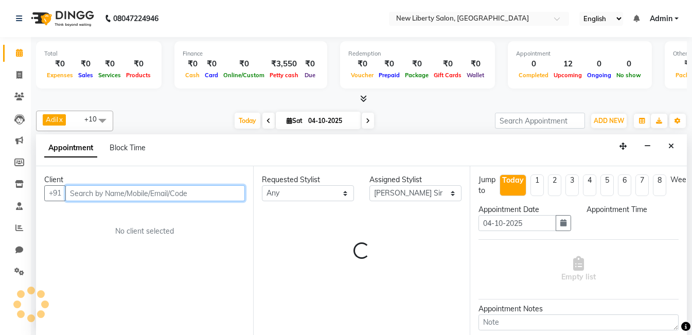
scroll to position [1, 0]
select select "1020"
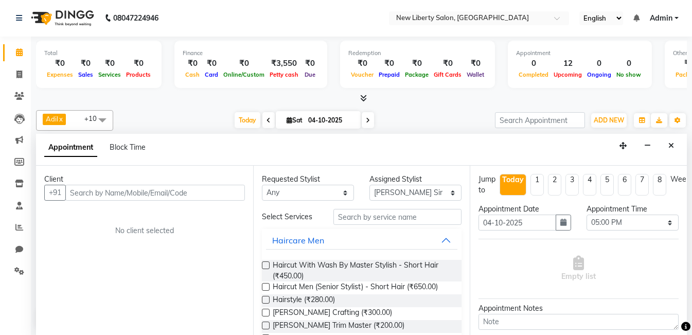
click at [265, 284] on label at bounding box center [266, 287] width 8 height 8
click at [265, 285] on input "checkbox" at bounding box center [265, 288] width 7 height 7
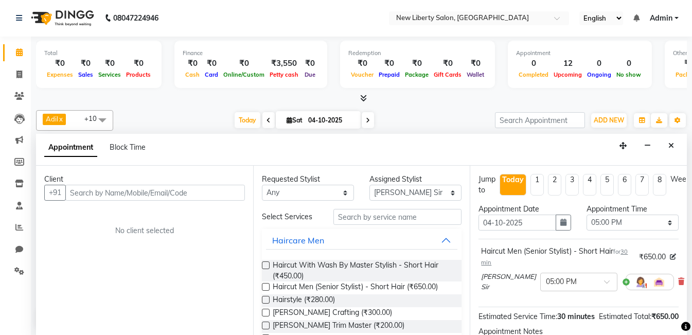
click at [265, 284] on label at bounding box center [266, 287] width 8 height 8
click at [265, 285] on input "checkbox" at bounding box center [265, 288] width 7 height 7
click at [267, 285] on label at bounding box center [266, 287] width 8 height 8
click at [267, 285] on input "checkbox" at bounding box center [265, 288] width 7 height 7
checkbox input "false"
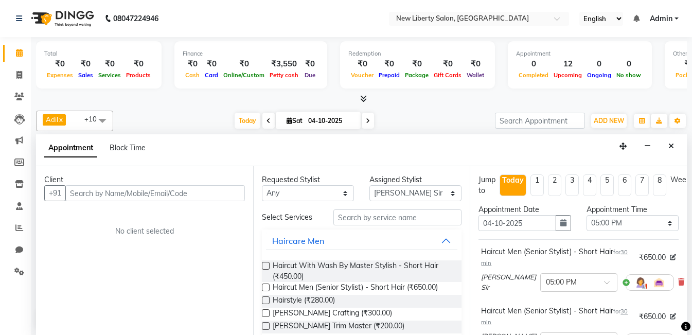
scroll to position [21, 0]
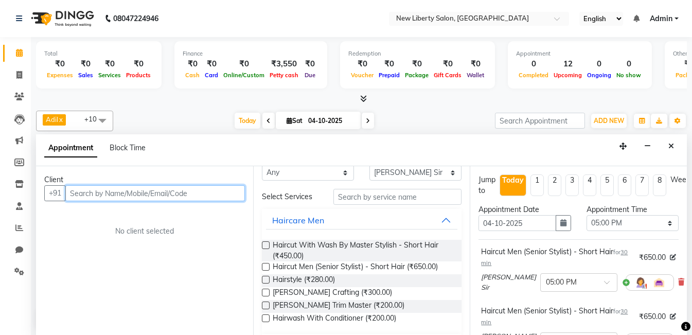
click at [70, 194] on input "text" at bounding box center [155, 193] width 180 height 16
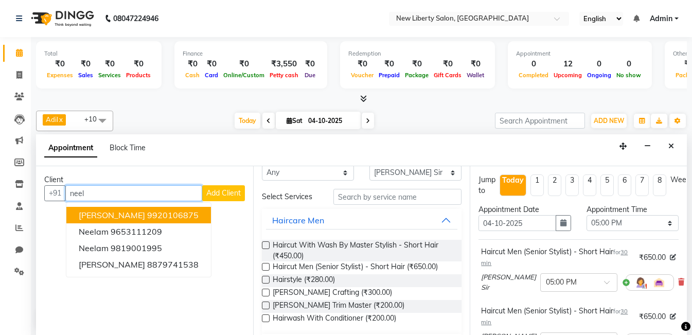
click at [102, 216] on span "[PERSON_NAME]" at bounding box center [112, 215] width 66 height 10
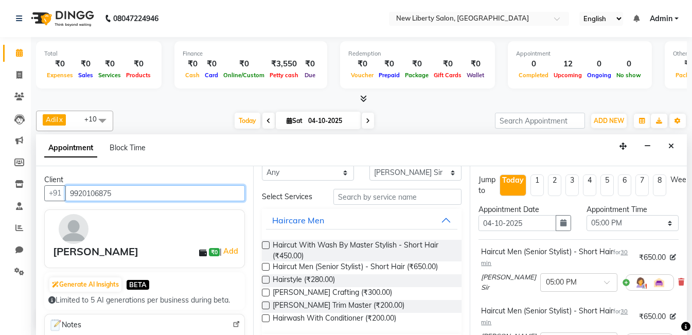
type input "9920106875"
click at [266, 264] on label at bounding box center [266, 267] width 8 height 8
click at [266, 265] on input "checkbox" at bounding box center [265, 268] width 7 height 7
click at [266, 264] on label at bounding box center [266, 267] width 8 height 8
click at [266, 265] on input "checkbox" at bounding box center [265, 268] width 7 height 7
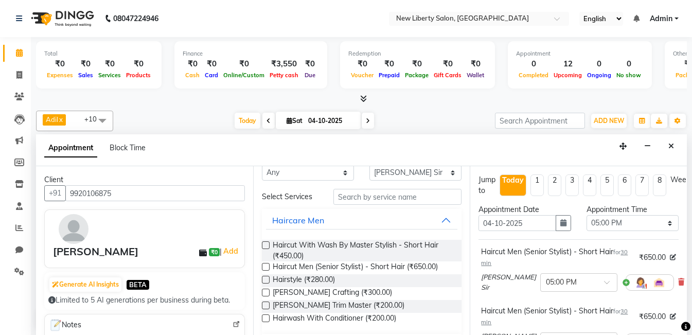
click at [267, 267] on label at bounding box center [266, 267] width 8 height 8
click at [267, 267] on input "checkbox" at bounding box center [265, 268] width 7 height 7
click at [264, 264] on label at bounding box center [266, 267] width 8 height 8
click at [264, 265] on input "checkbox" at bounding box center [265, 268] width 7 height 7
click at [264, 264] on label at bounding box center [266, 267] width 8 height 8
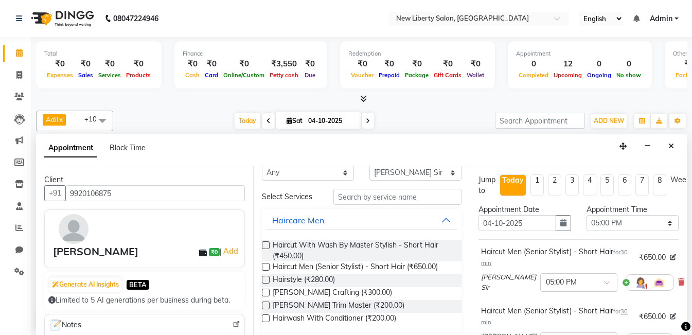
click at [264, 265] on input "checkbox" at bounding box center [265, 268] width 7 height 7
click at [264, 267] on label at bounding box center [266, 267] width 8 height 8
click at [264, 267] on input "checkbox" at bounding box center [265, 268] width 7 height 7
click at [279, 267] on span "Haircut Men (Senior Stylist) - Short Hair (₹650.00)" at bounding box center [355, 267] width 165 height 13
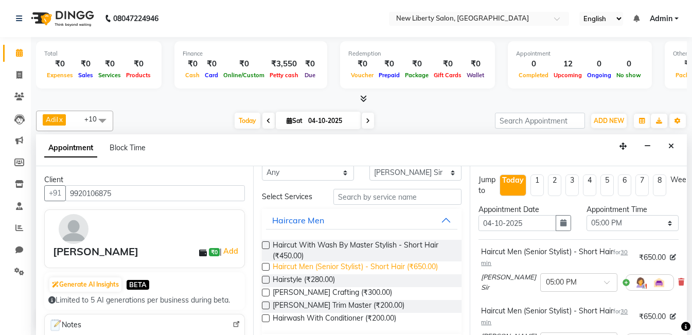
click at [279, 267] on span "Haircut Men (Senior Stylist) - Short Hair (₹650.00)" at bounding box center [355, 267] width 165 height 13
checkbox input "false"
click at [266, 295] on label at bounding box center [266, 293] width 8 height 8
click at [266, 295] on input "checkbox" at bounding box center [265, 293] width 7 height 7
checkbox input "false"
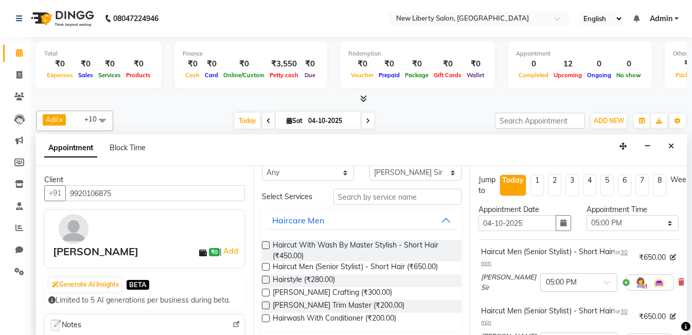
click at [265, 265] on label at bounding box center [266, 267] width 8 height 8
click at [265, 265] on input "checkbox" at bounding box center [265, 268] width 7 height 7
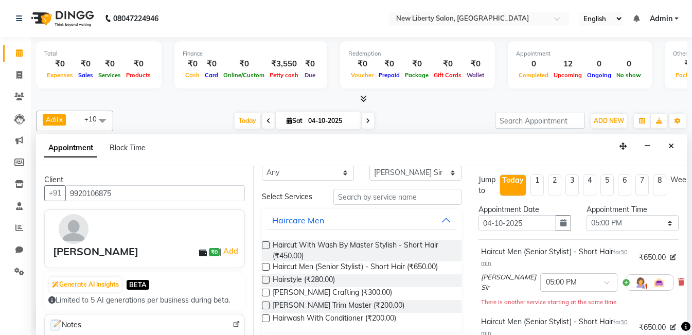
click at [265, 265] on label at bounding box center [266, 267] width 8 height 8
click at [265, 265] on input "checkbox" at bounding box center [265, 268] width 7 height 7
click at [267, 266] on label at bounding box center [266, 267] width 8 height 8
click at [267, 266] on input "checkbox" at bounding box center [265, 268] width 7 height 7
checkbox input "false"
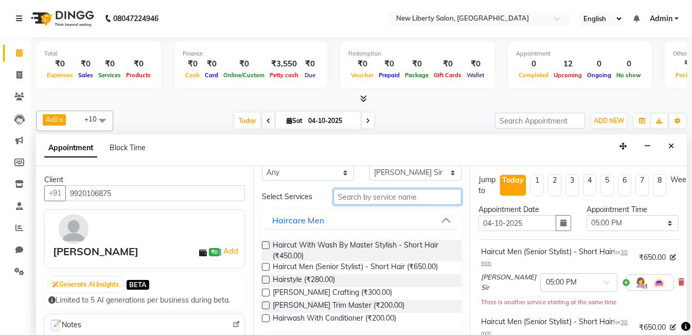
click at [348, 197] on input "text" at bounding box center [397, 197] width 128 height 16
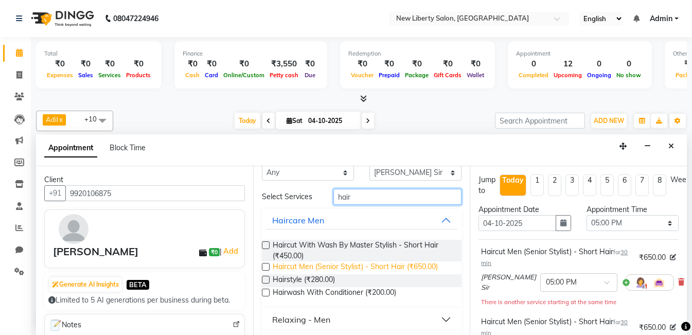
type input "hair"
click at [276, 268] on span "Haircut Men (Senior Stylist) - Short Hair (₹650.00)" at bounding box center [355, 267] width 165 height 13
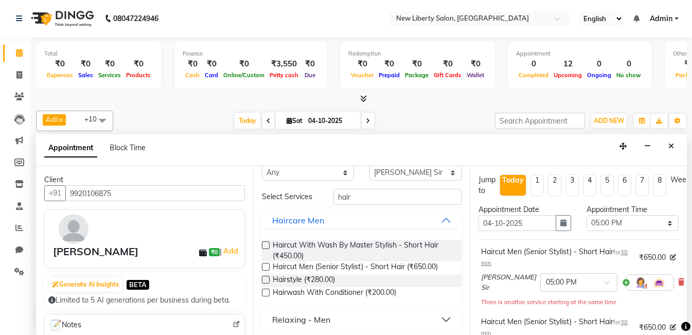
click at [267, 269] on label at bounding box center [266, 267] width 8 height 8
click at [267, 269] on input "checkbox" at bounding box center [265, 268] width 7 height 7
click at [267, 269] on label at bounding box center [266, 267] width 8 height 8
click at [267, 269] on input "checkbox" at bounding box center [265, 268] width 7 height 7
click at [267, 269] on label at bounding box center [266, 267] width 8 height 8
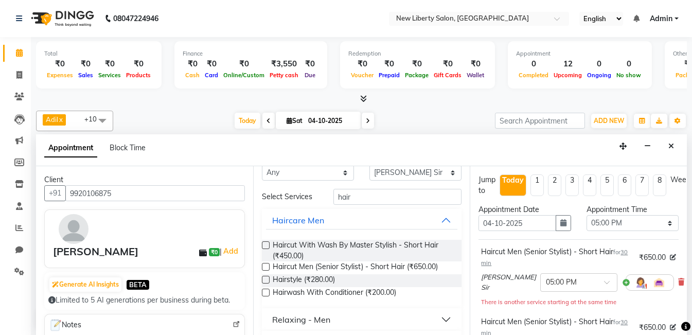
click at [267, 269] on input "checkbox" at bounding box center [265, 268] width 7 height 7
click at [267, 269] on label at bounding box center [266, 267] width 8 height 8
click at [267, 269] on input "checkbox" at bounding box center [265, 268] width 7 height 7
click at [267, 269] on label at bounding box center [266, 267] width 8 height 8
click at [267, 269] on input "checkbox" at bounding box center [265, 268] width 7 height 7
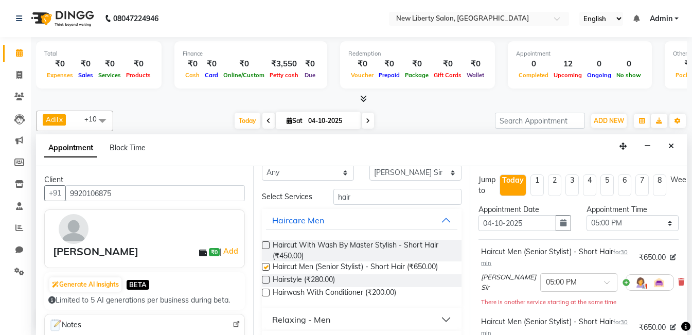
checkbox input "false"
click at [280, 172] on select "Any [PERSON_NAME] [PERSON_NAME] [PERSON_NAME] [PERSON_NAME] [PERSON_NAME] [PERS…" at bounding box center [308, 174] width 92 height 16
click at [687, 241] on div "Total ₹0 Expenses ₹0 Sales ₹0 Services ₹0 Products Finance ₹0 Cash ₹0 Card ₹0 O…" at bounding box center [361, 186] width 661 height 298
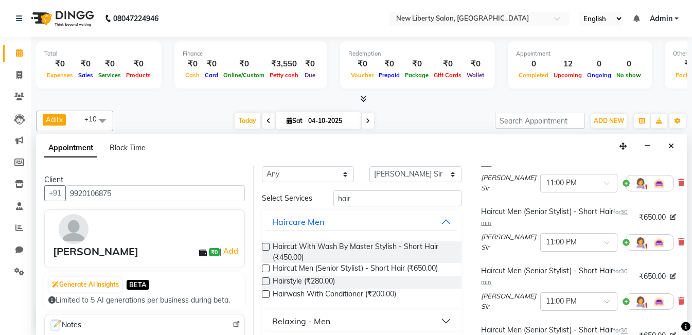
scroll to position [1128, 0]
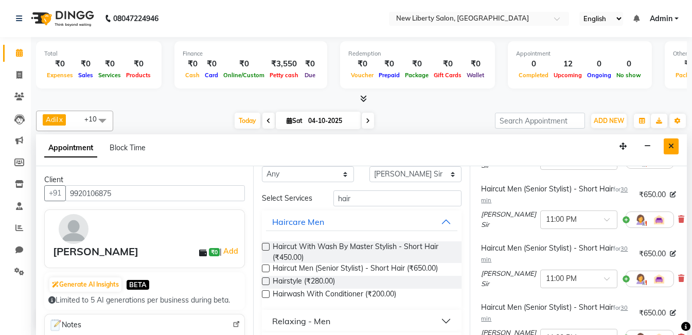
click at [671, 148] on icon "Close" at bounding box center [672, 146] width 6 height 7
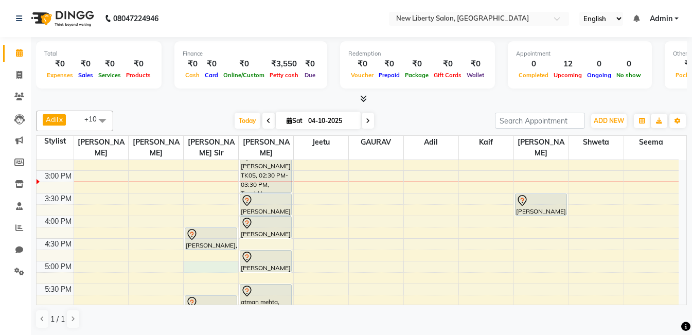
click at [202, 255] on div "9:00 AM 9:30 AM 10:00 AM 10:30 AM 11:00 AM 11:30 AM 12:00 PM 12:30 PM 1:00 PM 1…" at bounding box center [358, 238] width 642 height 679
select select "93477"
select select "1020"
select select "tentative"
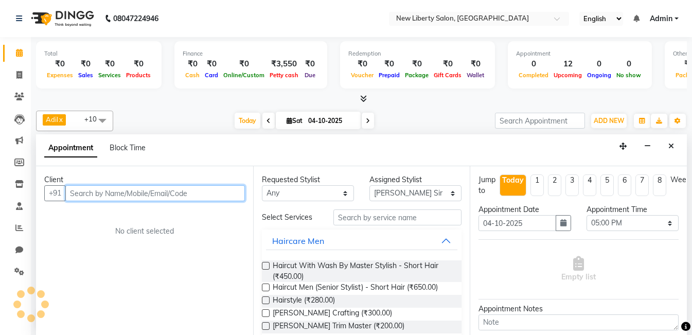
scroll to position [1, 0]
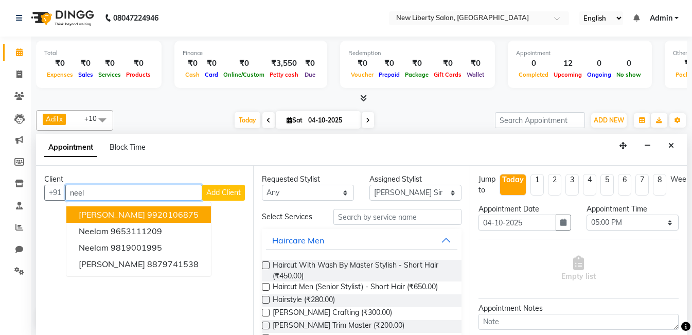
click at [147, 214] on ngb-highlight "9920106875" at bounding box center [172, 214] width 51 height 10
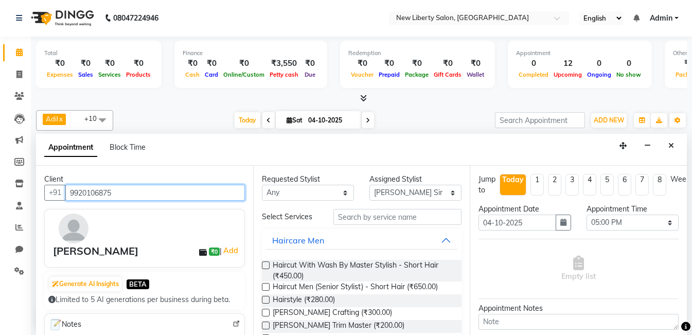
type input "9920106875"
click at [265, 286] on label at bounding box center [266, 287] width 8 height 8
click at [265, 286] on input "checkbox" at bounding box center [265, 288] width 7 height 7
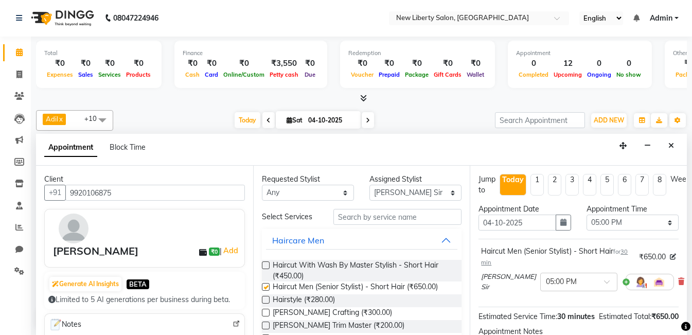
checkbox input "false"
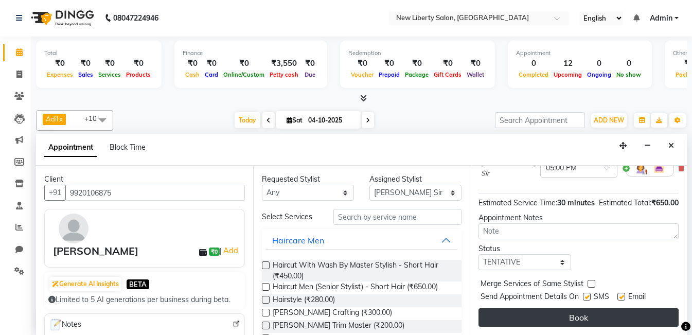
click at [599, 308] on button "Book" at bounding box center [579, 317] width 200 height 19
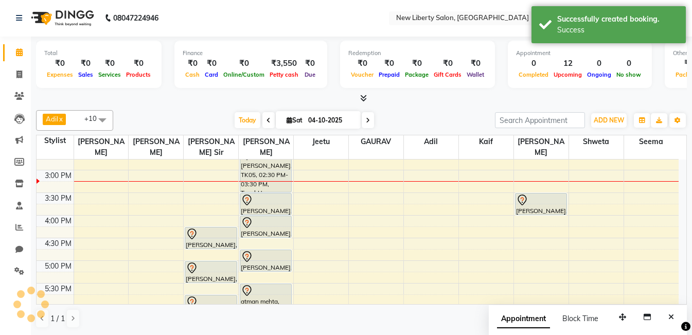
scroll to position [0, 0]
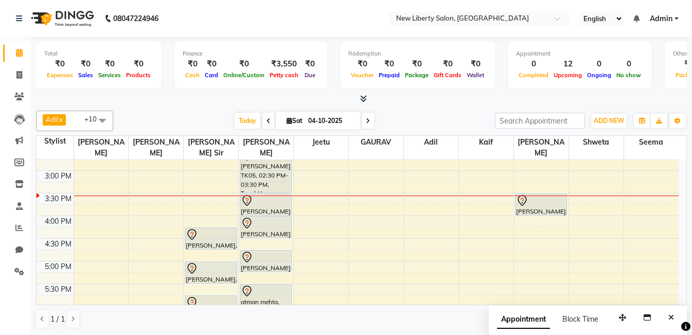
click at [207, 282] on div "9:00 AM 9:30 AM 10:00 AM 10:30 AM 11:00 AM 11:30 AM 12:00 PM 12:30 PM 1:00 PM 1…" at bounding box center [358, 238] width 642 height 679
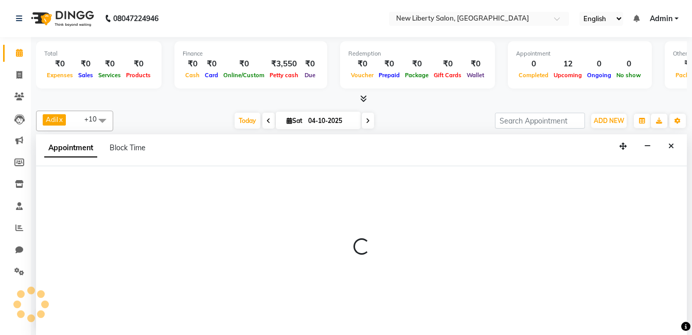
scroll to position [1, 0]
select select "93477"
select select "1050"
select select "tentative"
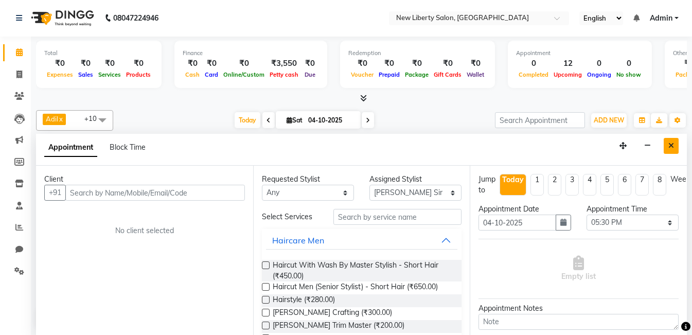
click at [673, 146] on icon "Close" at bounding box center [672, 145] width 6 height 7
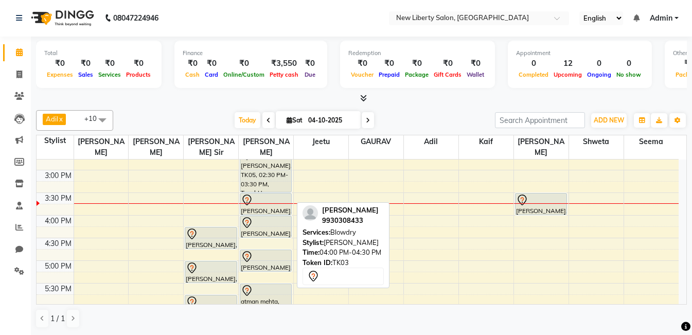
click at [256, 217] on div at bounding box center [266, 223] width 50 height 12
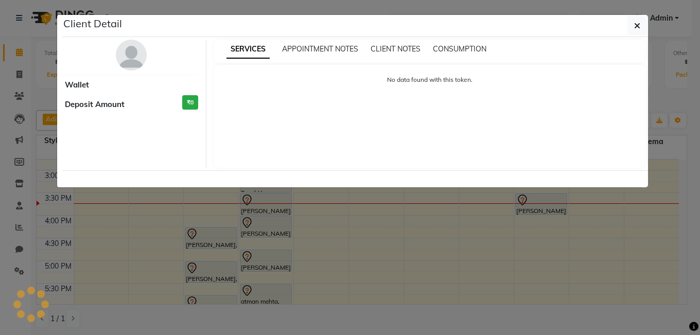
select select "7"
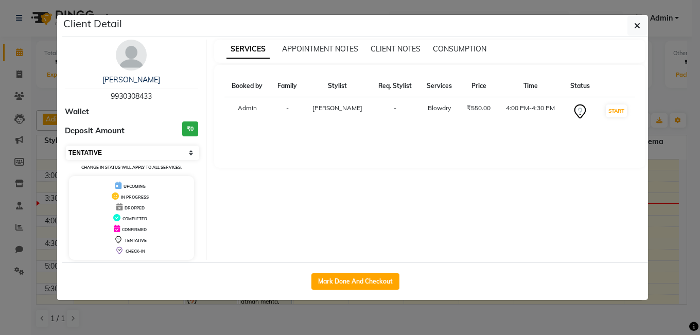
click at [186, 154] on select "Select IN SERVICE CONFIRMED TENTATIVE CHECK IN MARK DONE DROPPED UPCOMING" at bounding box center [132, 153] width 133 height 14
click at [171, 89] on div "[PERSON_NAME] 9930308433" at bounding box center [131, 88] width 133 height 27
click at [636, 23] on icon "button" at bounding box center [637, 26] width 6 height 8
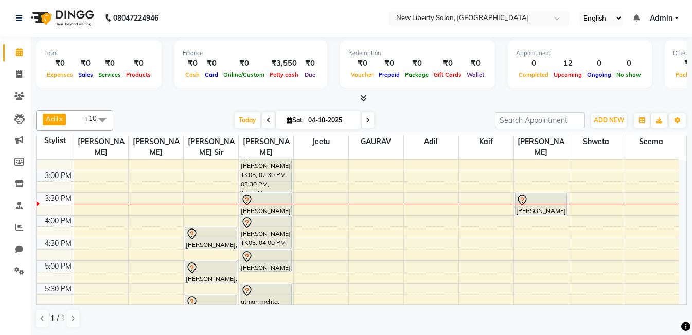
click at [262, 232] on div "[PERSON_NAME], TK08, 02:00 PM-02:30 PM, Hairwash With Conditioner [PERSON_NAME]…" at bounding box center [266, 238] width 55 height 679
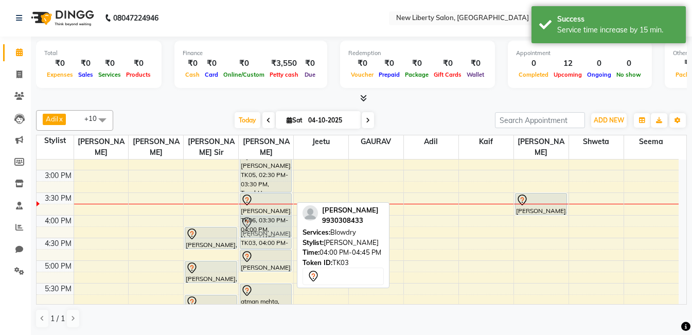
drag, startPoint x: 262, startPoint y: 203, endPoint x: 262, endPoint y: 222, distance: 18.5
click at [262, 222] on div "[PERSON_NAME], TK08, 02:00 PM-02:30 PM, Hairwash With Conditioner [PERSON_NAME]…" at bounding box center [266, 238] width 55 height 679
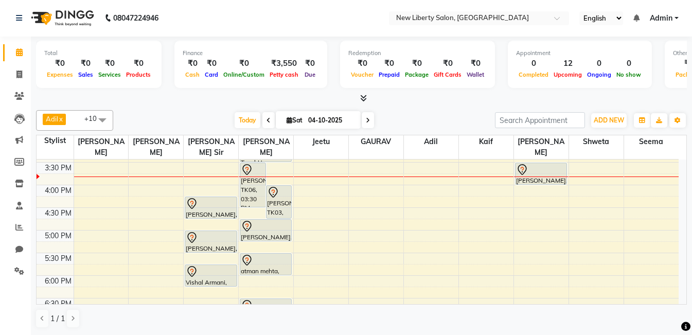
scroll to position [291, 0]
click at [145, 216] on div "9:00 AM 9:30 AM 10:00 AM 10:30 AM 11:00 AM 11:30 AM 12:00 PM 12:30 PM 1:00 PM 1…" at bounding box center [358, 208] width 642 height 679
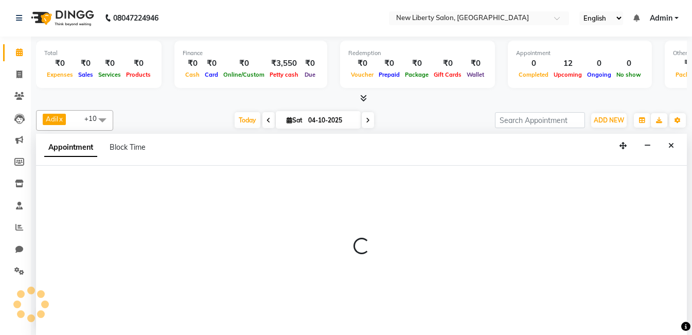
select select "93476"
select select "1005"
select select "tentative"
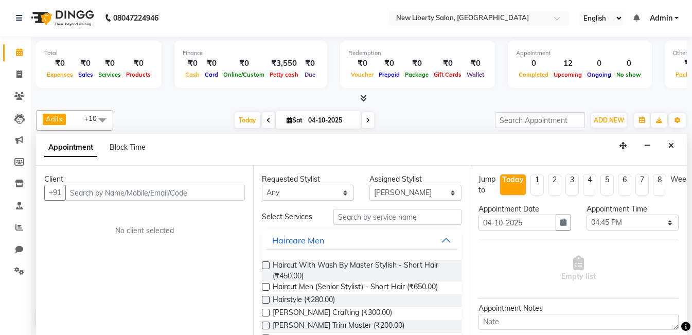
click at [131, 191] on input "text" at bounding box center [155, 193] width 180 height 16
click at [184, 192] on input "text" at bounding box center [155, 193] width 180 height 16
type input "0"
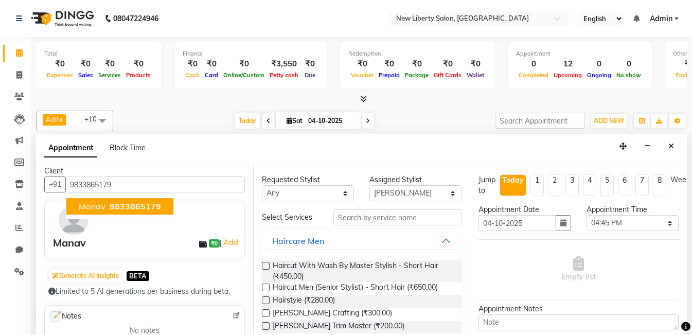
scroll to position [0, 0]
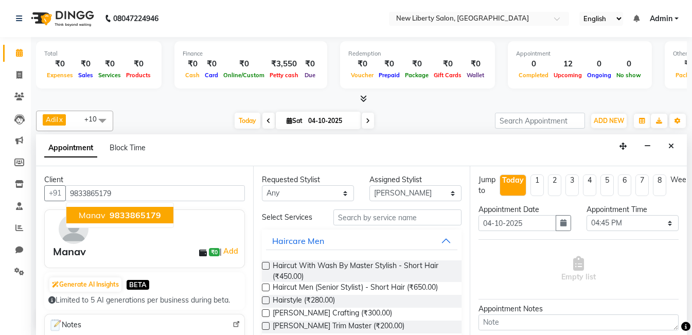
click at [135, 218] on span "9833865179" at bounding box center [135, 215] width 51 height 10
type input "9833865179"
click at [269, 285] on label at bounding box center [266, 288] width 8 height 8
click at [269, 285] on input "checkbox" at bounding box center [265, 288] width 7 height 7
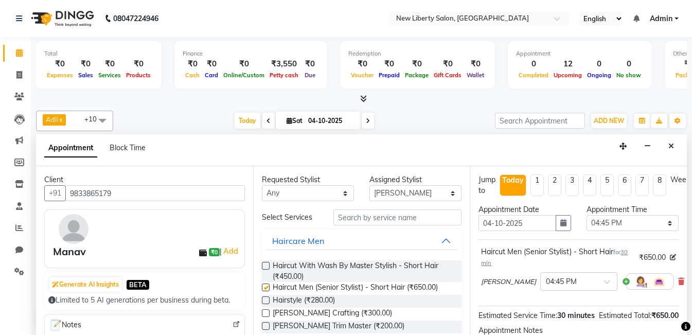
checkbox input "false"
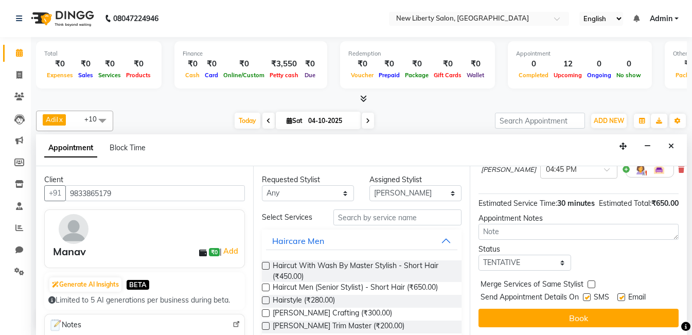
scroll to position [131, 0]
click at [587, 293] on label at bounding box center [587, 297] width 8 height 8
click at [587, 295] on input "checkbox" at bounding box center [586, 298] width 7 height 7
checkbox input "false"
click at [625, 293] on label at bounding box center [622, 297] width 8 height 8
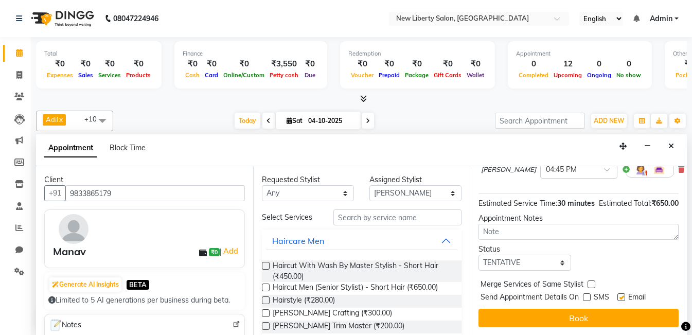
click at [624, 295] on input "checkbox" at bounding box center [621, 298] width 7 height 7
checkbox input "false"
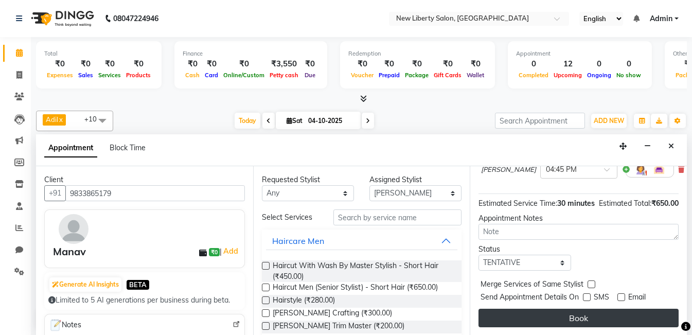
click at [606, 309] on button "Book" at bounding box center [579, 318] width 200 height 19
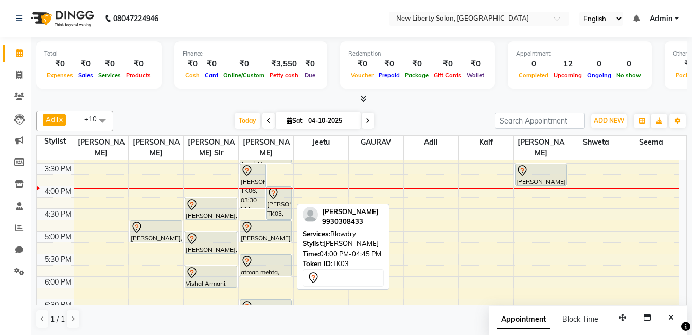
click at [274, 187] on icon at bounding box center [273, 193] width 12 height 12
select select "7"
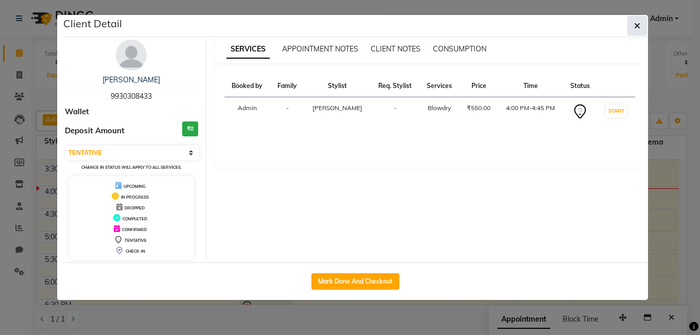
click at [636, 23] on icon "button" at bounding box center [637, 26] width 6 height 8
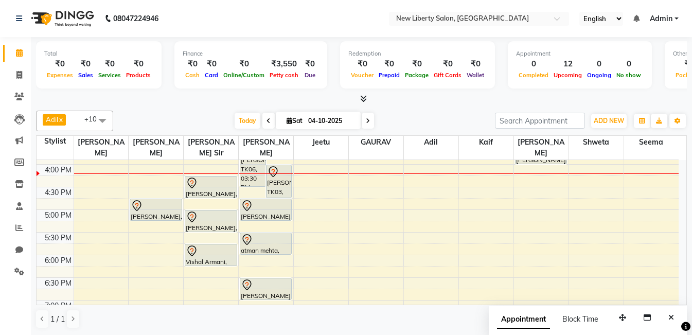
scroll to position [317, 0]
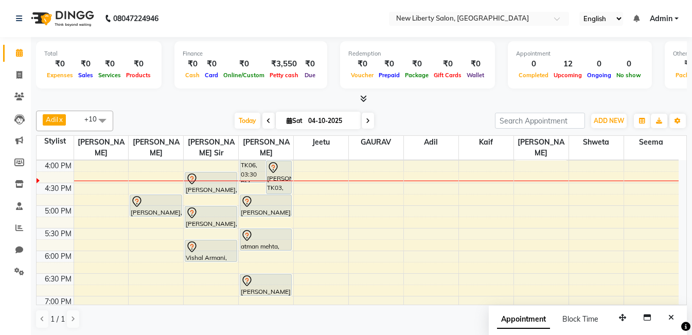
click at [422, 245] on div "9:00 AM 9:30 AM 10:00 AM 10:30 AM 11:00 AM 11:30 AM 12:00 PM 12:30 PM 1:00 PM 1…" at bounding box center [358, 183] width 642 height 679
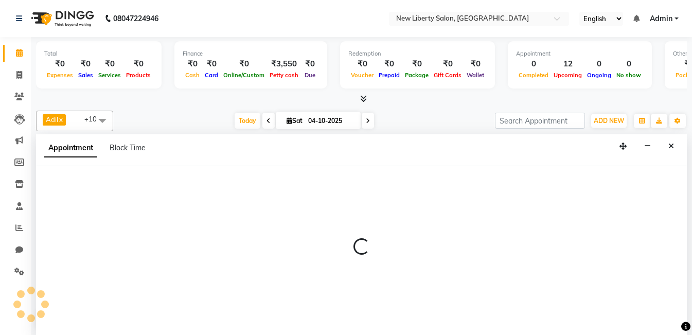
select select "93482"
select select "tentative"
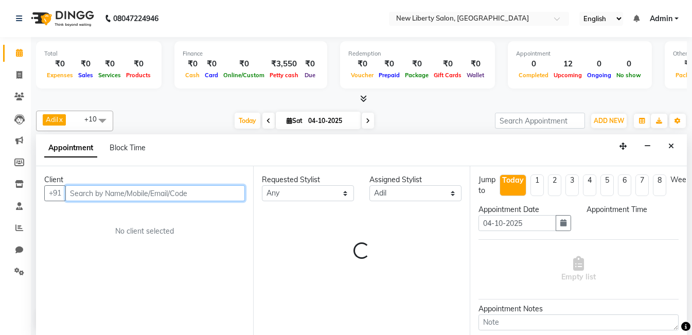
scroll to position [1, 0]
select select "1080"
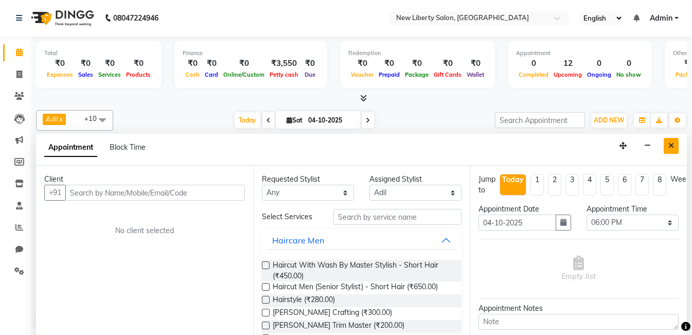
click at [674, 142] on icon "Close" at bounding box center [672, 145] width 6 height 7
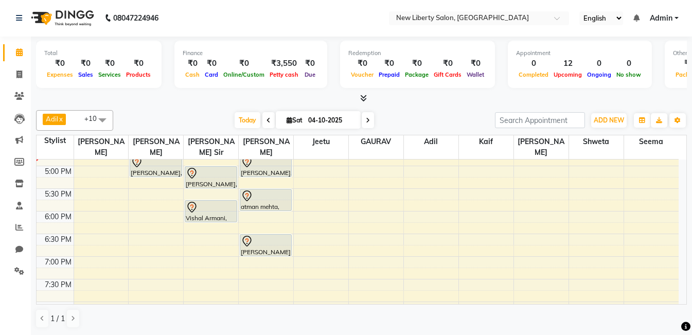
scroll to position [351, 0]
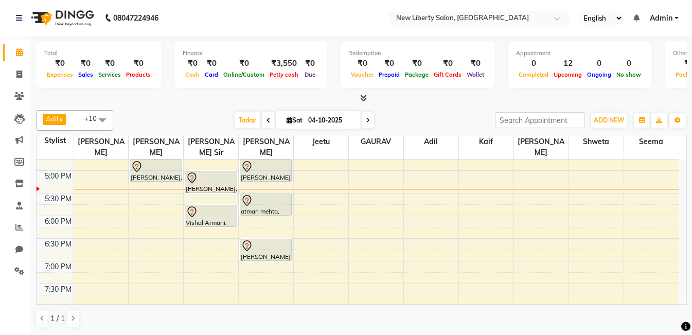
click at [255, 255] on div "9:00 AM 9:30 AM 10:00 AM 10:30 AM 11:00 AM 11:30 AM 12:00 PM 12:30 PM 1:00 PM 1…" at bounding box center [358, 148] width 642 height 679
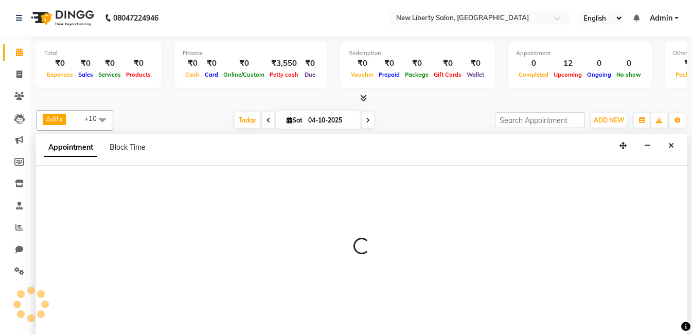
select select "93478"
select select "1140"
select select "tentative"
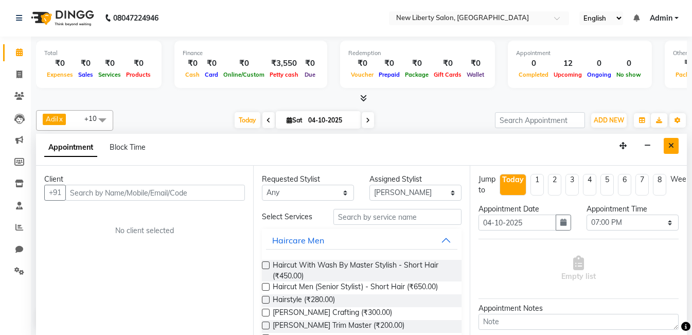
click at [671, 142] on icon "Close" at bounding box center [672, 145] width 6 height 7
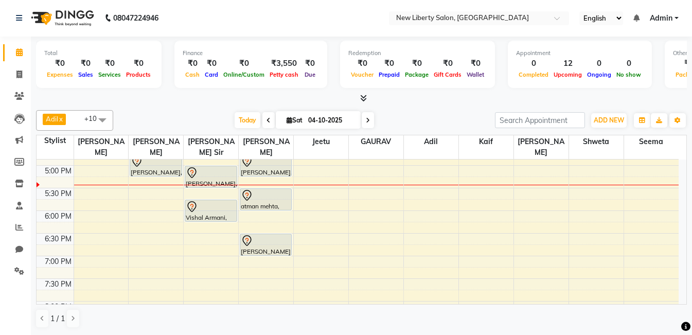
scroll to position [355, 0]
click at [287, 120] on icon at bounding box center [290, 120] width 6 height 7
select select "10"
select select "2025"
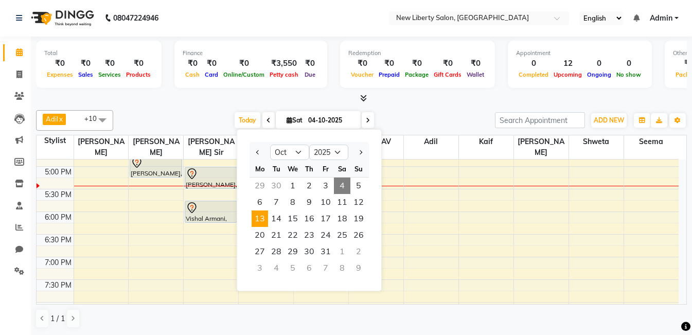
click at [258, 221] on span "13" at bounding box center [260, 218] width 16 height 16
type input "[DATE]"
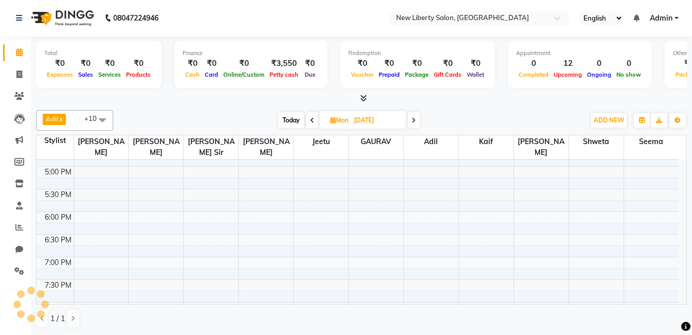
scroll to position [363, 0]
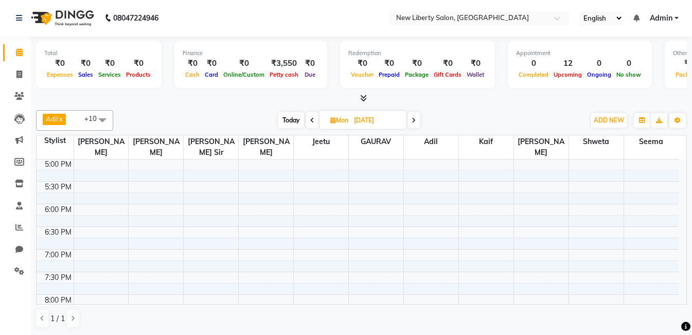
click at [258, 154] on div "9:00 AM 9:30 AM 10:00 AM 10:30 AM 11:00 AM 11:30 AM 12:00 PM 12:30 PM 1:00 PM 1…" at bounding box center [358, 136] width 642 height 679
select select "93478"
select select "tentative"
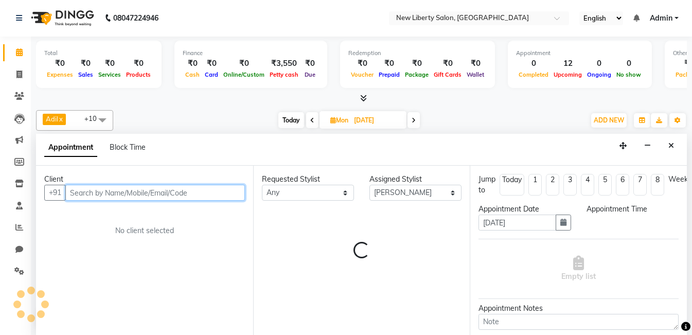
select select "1020"
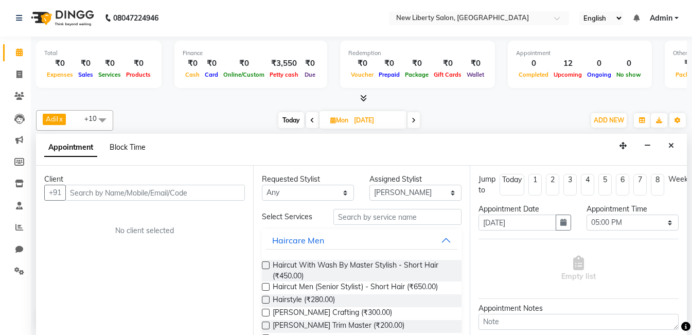
click at [120, 147] on span "Block Time" at bounding box center [128, 147] width 36 height 9
select select "93478"
select select "1020"
select select "1035"
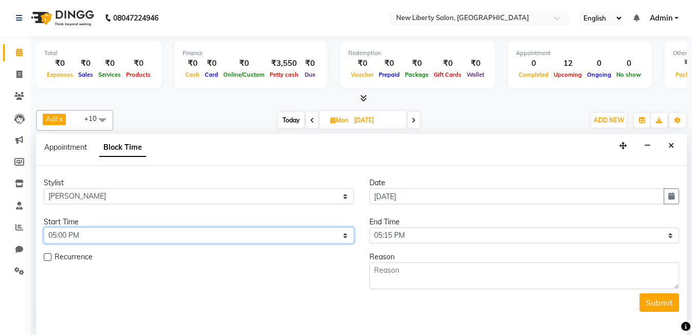
click at [320, 236] on select "Select 10:00 AM 10:15 AM 10:30 AM 10:45 AM 11:00 AM 11:15 AM 11:30 AM 11:45 AM …" at bounding box center [199, 235] width 310 height 16
select select "630"
click at [44, 227] on select "Select 10:00 AM 10:15 AM 10:30 AM 10:45 AM 11:00 AM 11:15 AM 11:30 AM 11:45 AM …" at bounding box center [199, 235] width 310 height 16
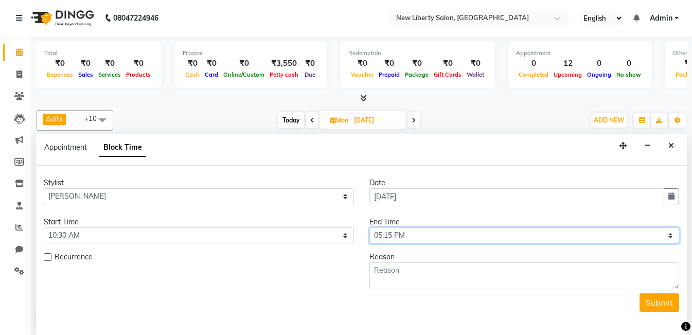
click at [447, 232] on select "Select 10:00 AM 10:15 AM 10:30 AM 10:45 AM 11:00 AM 11:15 AM 11:30 AM 11:45 AM …" at bounding box center [525, 235] width 310 height 16
select select "1260"
click at [370, 227] on select "Select 10:00 AM 10:15 AM 10:30 AM 10:45 AM 11:00 AM 11:15 AM 11:30 AM 11:45 AM …" at bounding box center [525, 235] width 310 height 16
click at [46, 258] on label at bounding box center [48, 257] width 8 height 8
click at [46, 258] on input "checkbox" at bounding box center [47, 258] width 7 height 7
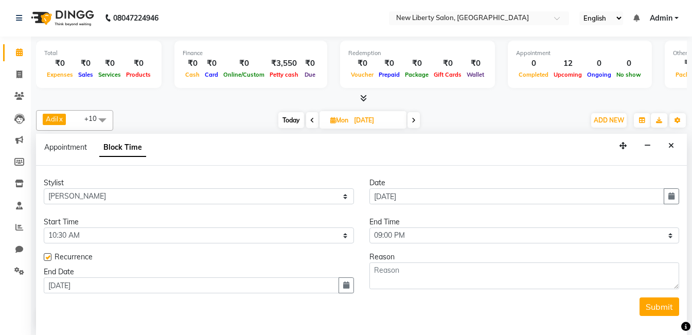
click at [48, 259] on label at bounding box center [48, 257] width 8 height 8
click at [48, 259] on input "checkbox" at bounding box center [47, 258] width 7 height 7
click at [651, 303] on button "Submit" at bounding box center [660, 302] width 40 height 19
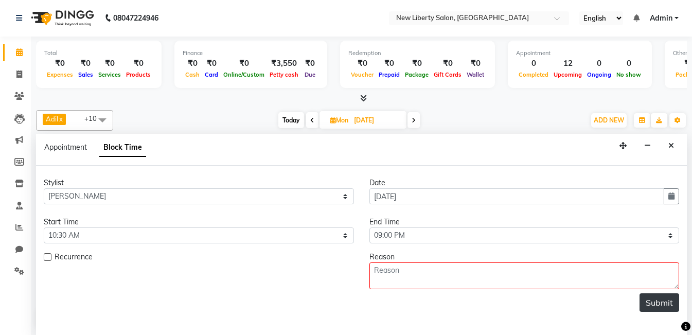
click at [659, 298] on button "Submit" at bounding box center [660, 302] width 40 height 19
click at [652, 300] on button "Submit" at bounding box center [660, 302] width 40 height 19
click at [48, 260] on label at bounding box center [48, 257] width 8 height 8
click at [48, 260] on input "checkbox" at bounding box center [47, 258] width 7 height 7
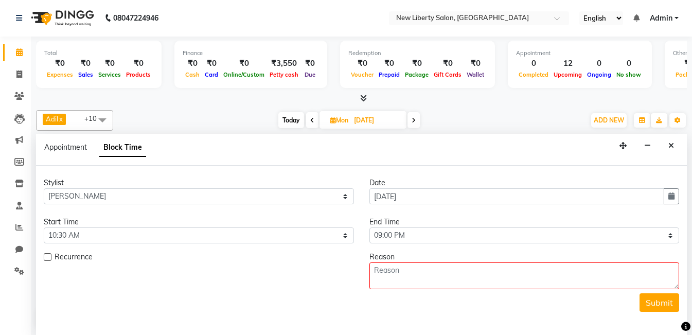
checkbox input "true"
click at [655, 304] on button "Submit" at bounding box center [660, 306] width 40 height 19
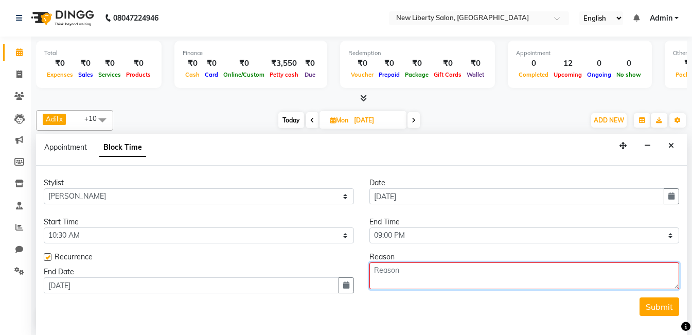
click at [548, 281] on textarea at bounding box center [525, 275] width 310 height 27
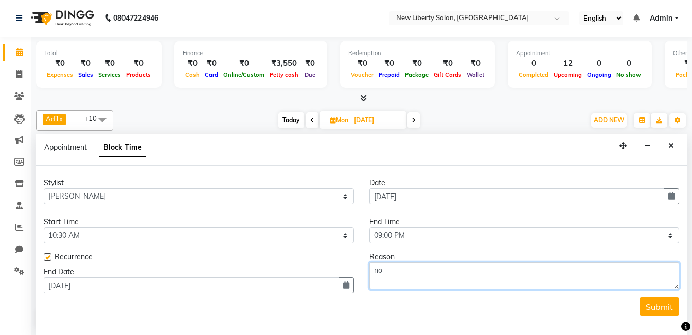
click at [548, 281] on textarea "no" at bounding box center [525, 275] width 310 height 27
type textarea "n"
type textarea "week off"
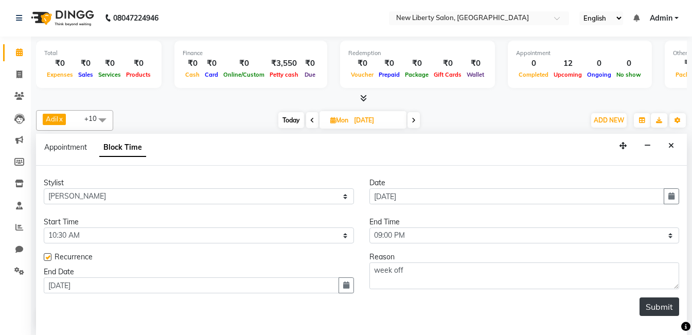
click at [659, 312] on button "Submit" at bounding box center [660, 306] width 40 height 19
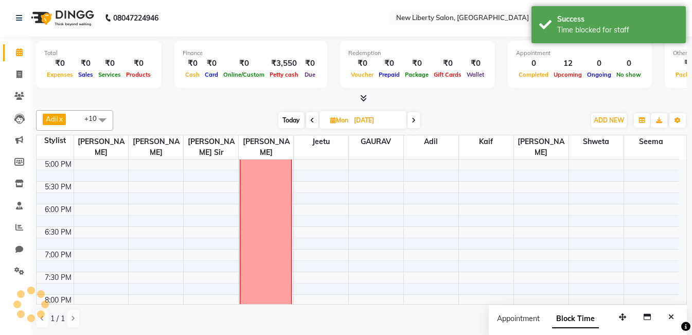
scroll to position [0, 0]
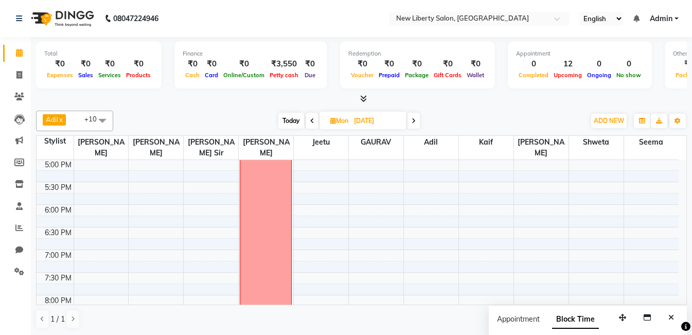
click at [290, 117] on span "Today" at bounding box center [291, 121] width 26 height 16
type input "04-10-2025"
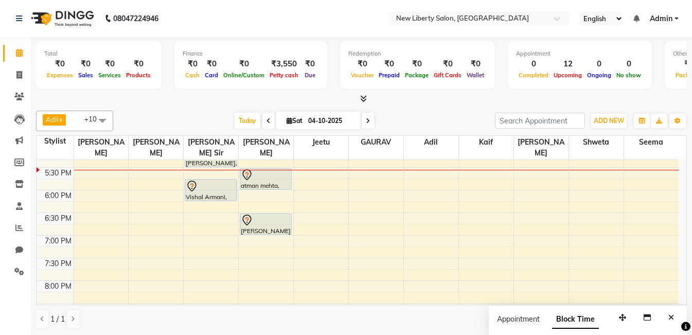
scroll to position [376, 0]
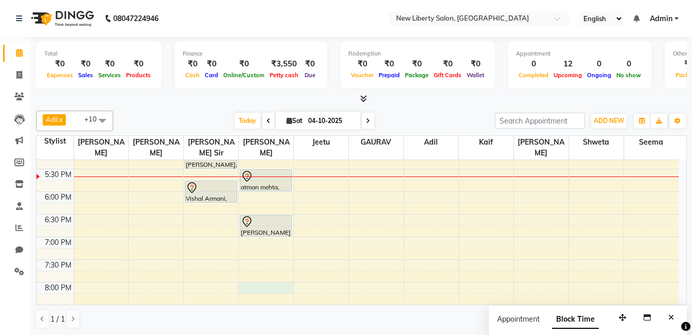
click at [254, 278] on div "9:00 AM 9:30 AM 10:00 AM 10:30 AM 11:00 AM 11:30 AM 12:00 PM 12:30 PM 1:00 PM 1…" at bounding box center [358, 123] width 642 height 679
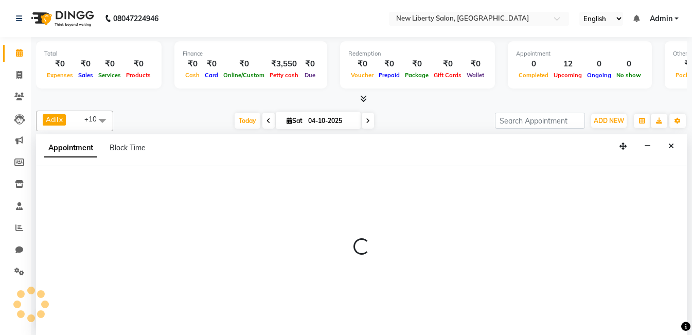
scroll to position [1, 0]
select select "93478"
select select "1200"
select select "tentative"
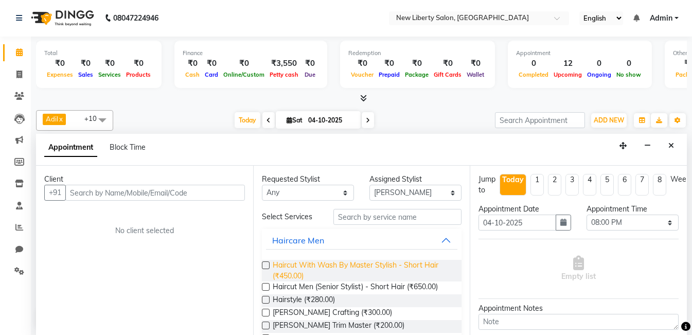
click at [304, 269] on span "Haircut With Wash By Master Stylish - Short Hair (₹450.00)" at bounding box center [363, 271] width 181 height 22
checkbox input "false"
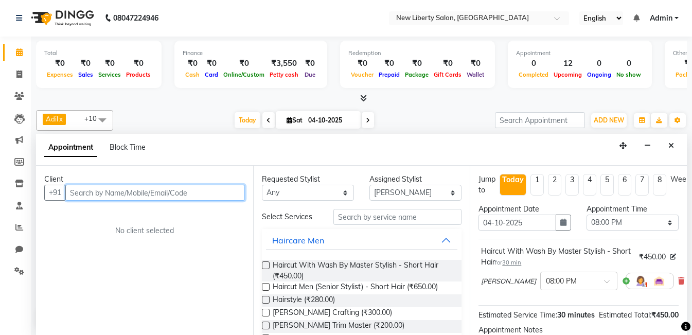
click at [165, 190] on input "text" at bounding box center [155, 193] width 180 height 16
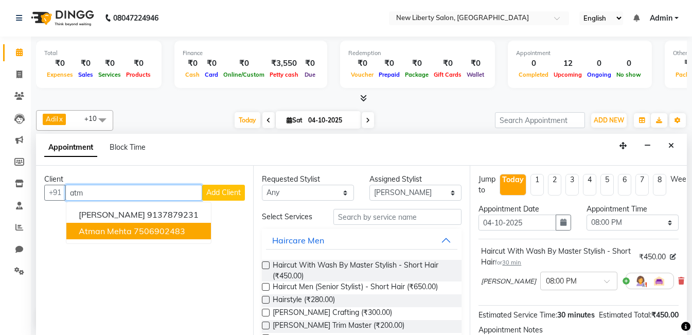
click at [120, 237] on button "atman mehta 7506902483" at bounding box center [138, 231] width 145 height 16
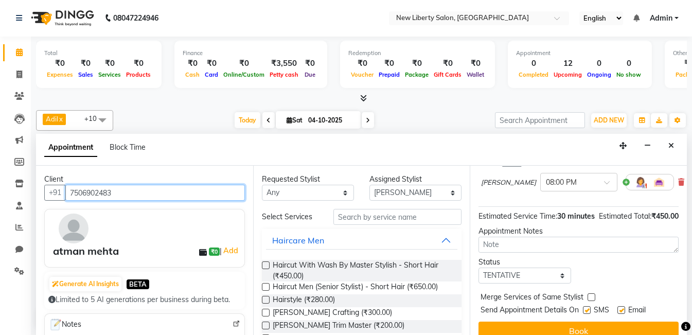
scroll to position [131, 0]
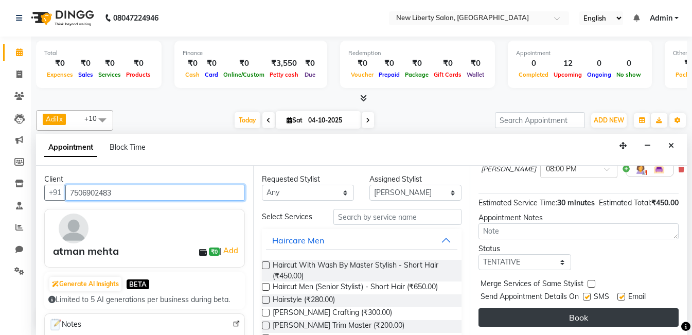
type input "7506902483"
click at [587, 308] on button "Book" at bounding box center [579, 317] width 200 height 19
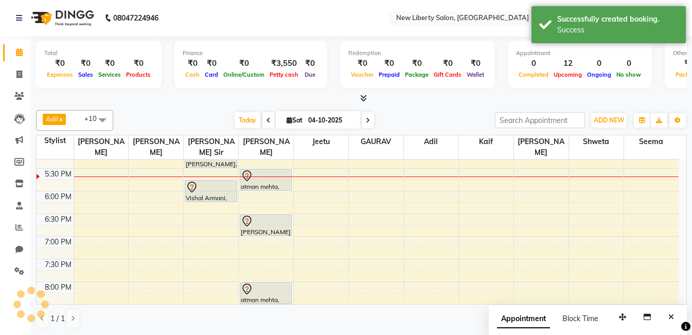
scroll to position [0, 0]
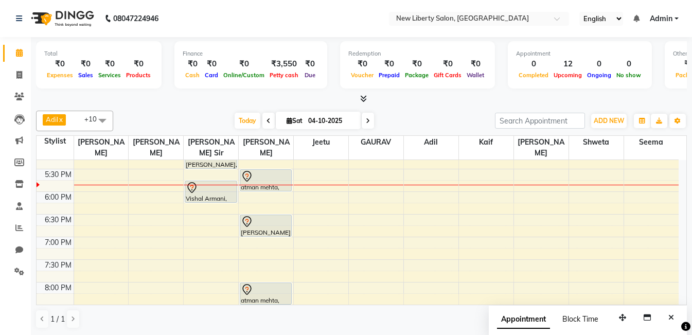
click at [580, 320] on span "Block Time" at bounding box center [581, 318] width 36 height 9
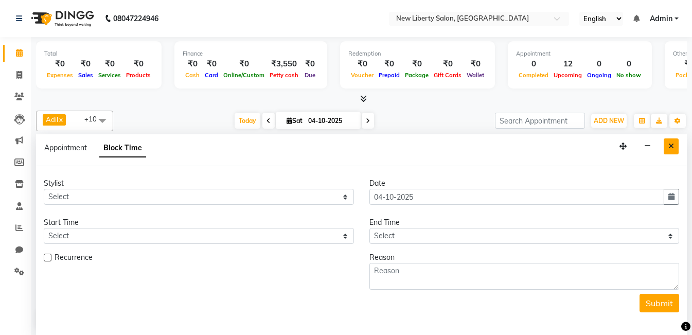
click at [672, 148] on icon "Close" at bounding box center [672, 146] width 6 height 7
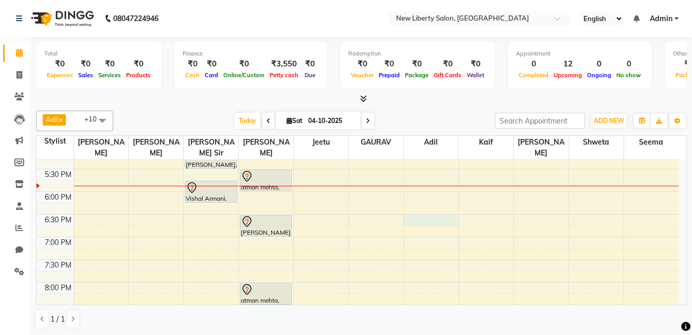
click at [444, 205] on div "9:00 AM 9:30 AM 10:00 AM 10:30 AM 11:00 AM 11:30 AM 12:00 PM 12:30 PM 1:00 PM 1…" at bounding box center [358, 123] width 642 height 679
select select "93482"
select select "1110"
select select "tentative"
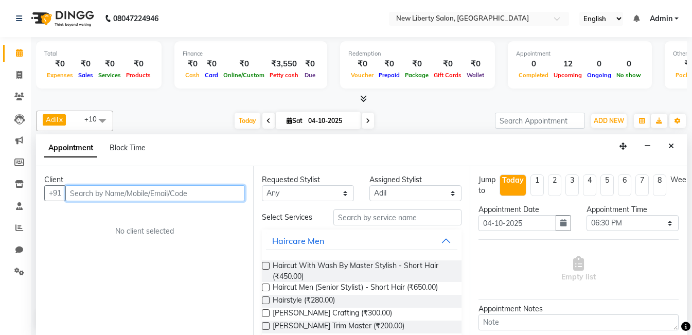
scroll to position [1, 0]
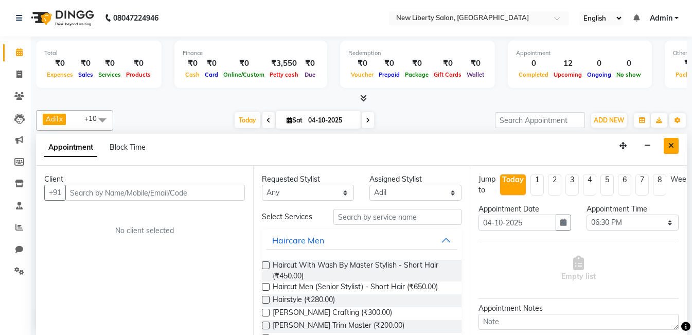
click at [671, 147] on icon "Close" at bounding box center [672, 145] width 6 height 7
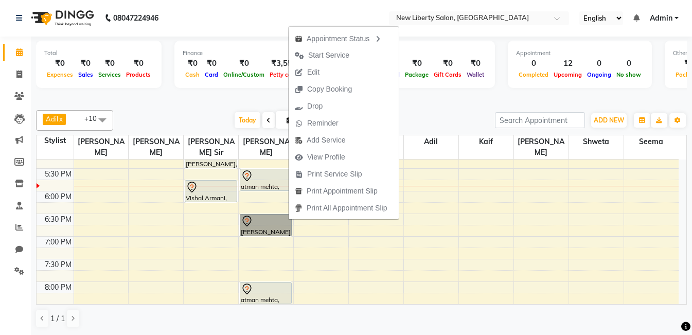
click at [447, 299] on div "9:00 AM 9:30 AM 10:00 AM 10:30 AM 11:00 AM 11:30 AM 12:00 PM 12:30 PM 1:00 PM 1…" at bounding box center [358, 123] width 642 height 679
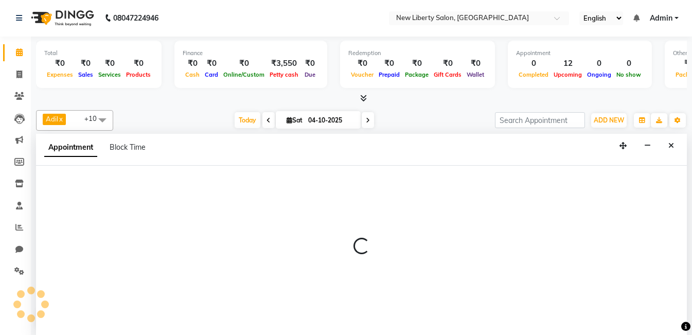
select select "93482"
select select "1230"
select select "tentative"
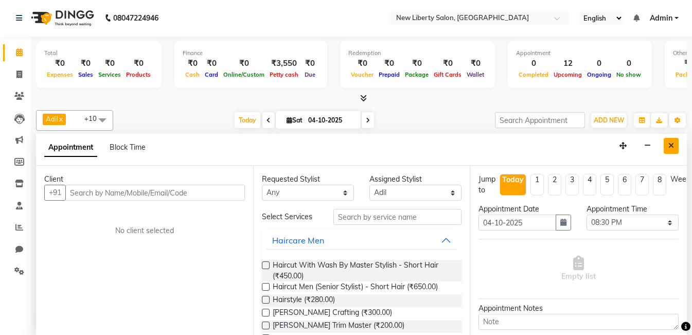
click at [669, 144] on icon "Close" at bounding box center [672, 145] width 6 height 7
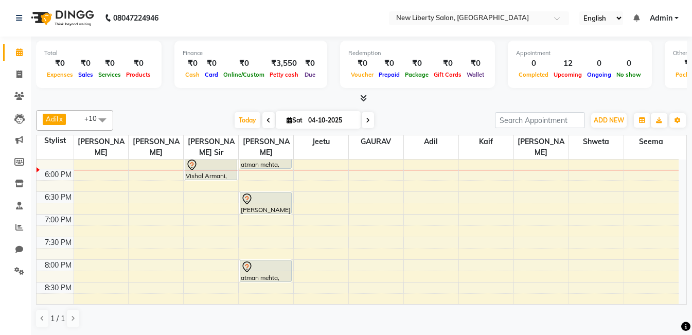
scroll to position [397, 0]
click at [364, 120] on span at bounding box center [368, 120] width 12 height 16
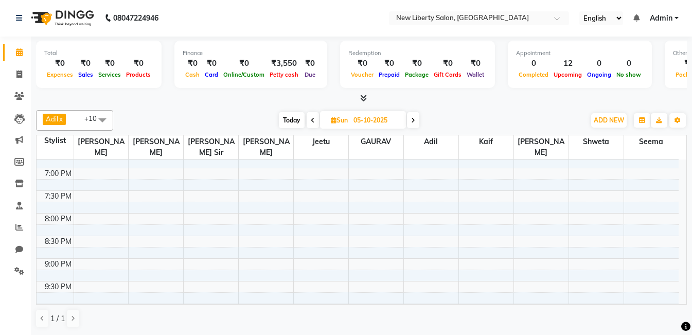
scroll to position [0, 0]
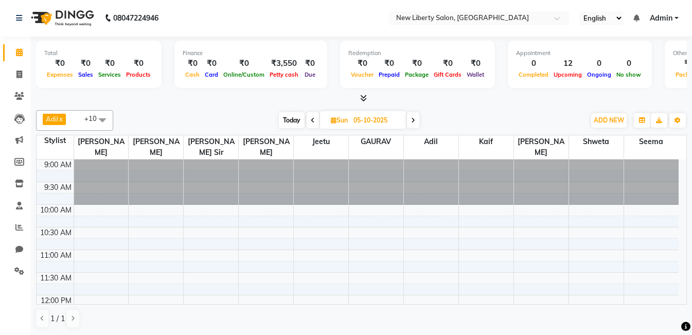
click at [288, 120] on span "Today" at bounding box center [292, 120] width 26 height 16
type input "04-10-2025"
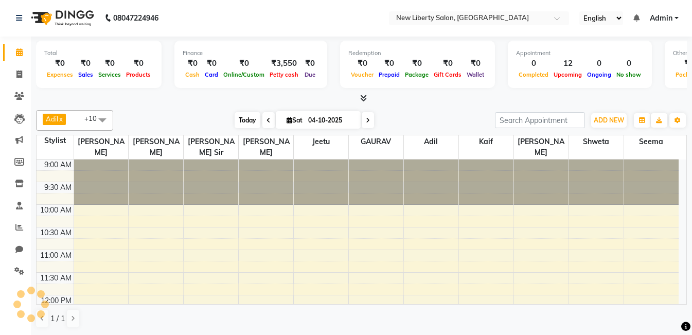
scroll to position [408, 0]
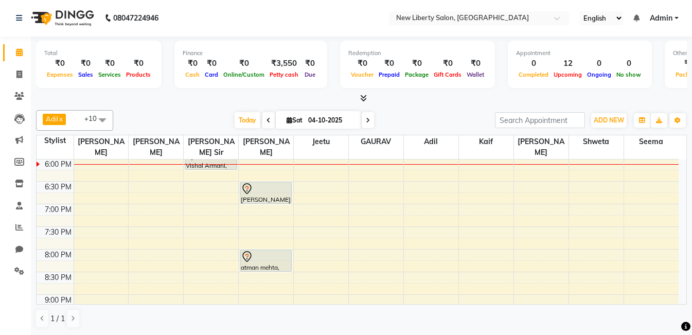
click at [62, 117] on link "x" at bounding box center [60, 119] width 5 height 8
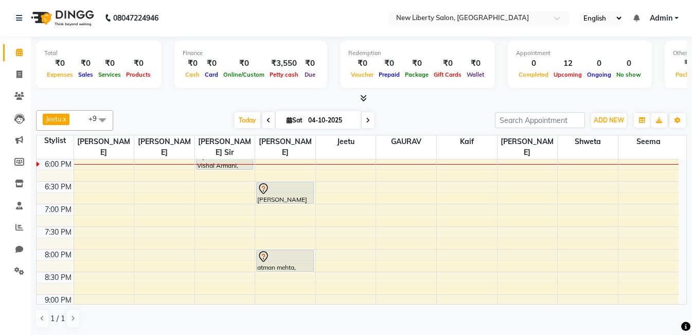
click at [66, 118] on link "x" at bounding box center [64, 119] width 5 height 8
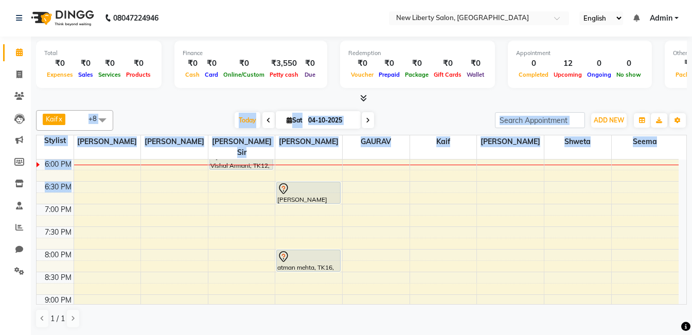
drag, startPoint x: 68, startPoint y: 118, endPoint x: 220, endPoint y: 190, distance: 167.8
click at [220, 190] on div "Kaif x [PERSON_NAME] x [PERSON_NAME] x [PERSON_NAME] x [PERSON_NAME] Sir x [PER…" at bounding box center [361, 219] width 651 height 226
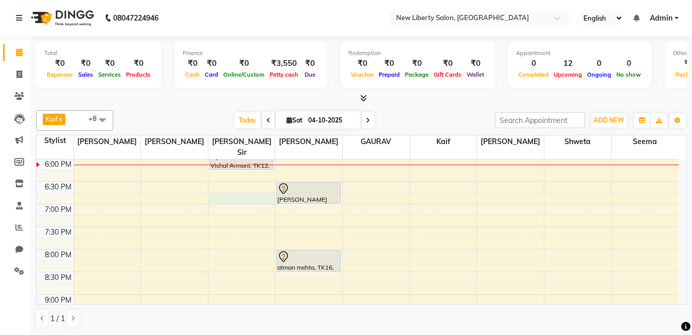
click at [220, 190] on div "9:00 AM 9:30 AM 10:00 AM 10:30 AM 11:00 AM 11:30 AM 12:00 PM 12:30 PM 1:00 PM 1…" at bounding box center [358, 90] width 642 height 679
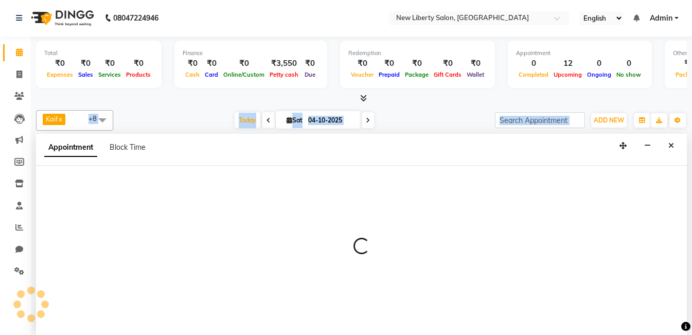
select select "93477"
select select "1125"
select select "tentative"
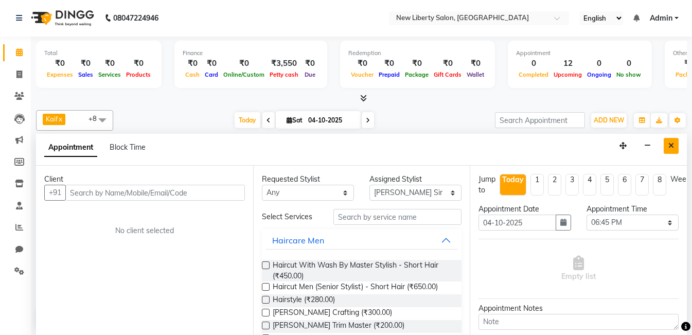
click at [669, 146] on icon "Close" at bounding box center [672, 145] width 6 height 7
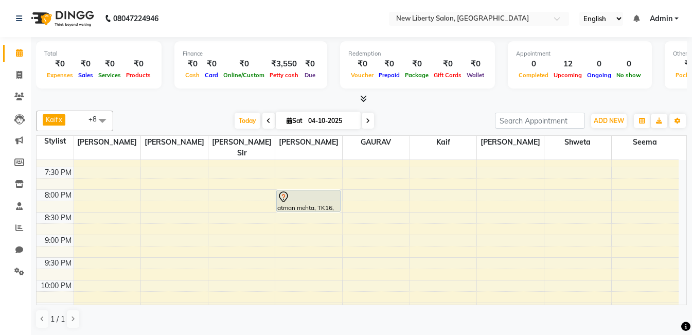
scroll to position [472, 0]
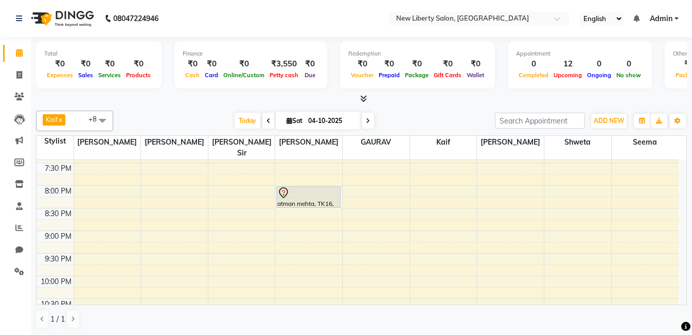
click at [101, 119] on span at bounding box center [102, 121] width 21 height 20
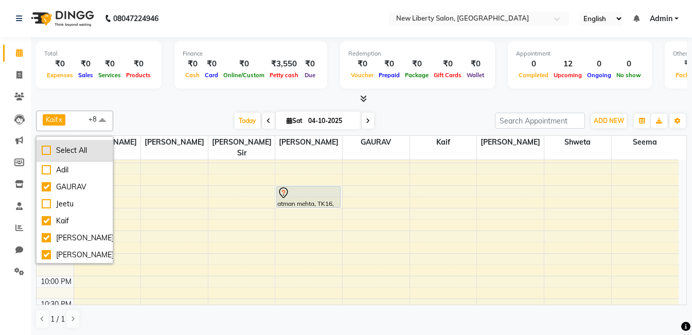
click at [47, 149] on div "Select All" at bounding box center [75, 150] width 66 height 11
checkbox input "true"
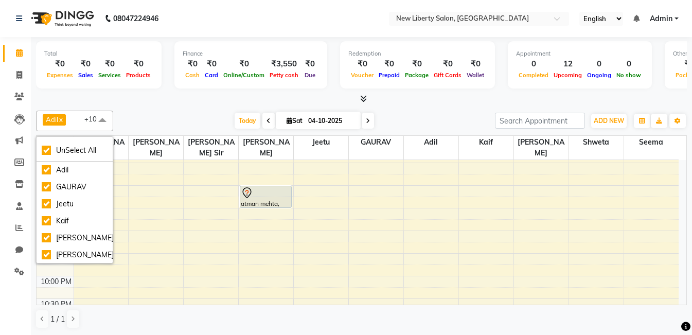
click at [176, 201] on div "9:00 AM 9:30 AM 10:00 AM 10:30 AM 11:00 AM 11:30 AM 12:00 PM 12:30 PM 1:00 PM 1…" at bounding box center [358, 27] width 642 height 679
select select "93476"
select select "tentative"
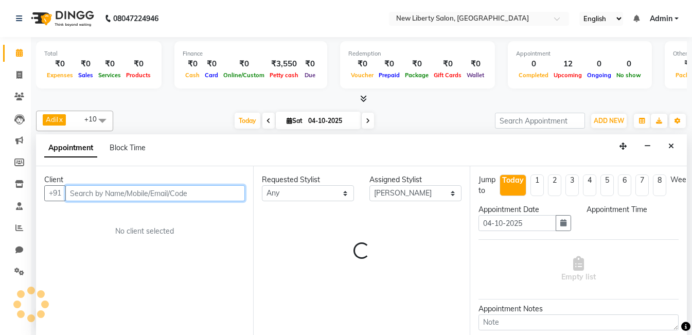
select select "1230"
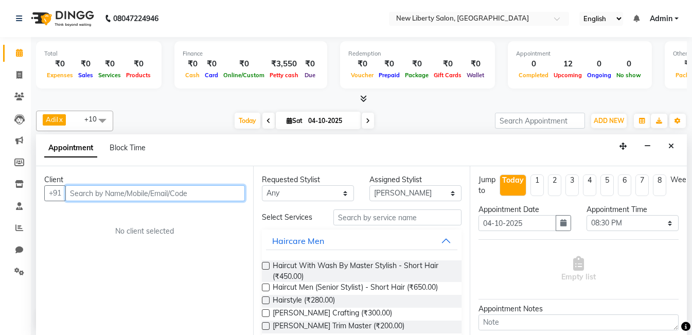
scroll to position [1, 0]
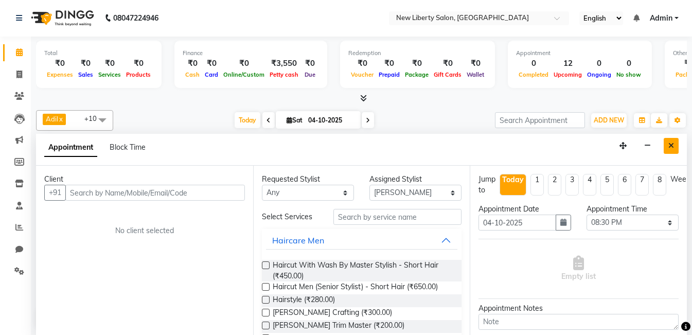
click at [674, 144] on icon "Close" at bounding box center [672, 145] width 6 height 7
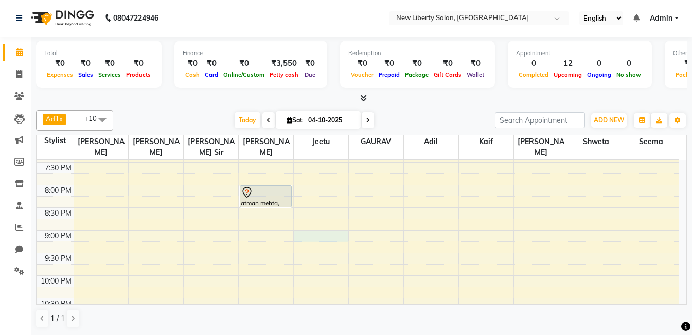
click at [329, 221] on div "9:00 AM 9:30 AM 10:00 AM 10:30 AM 11:00 AM 11:30 AM 12:00 PM 12:30 PM 1:00 PM 1…" at bounding box center [358, 26] width 642 height 679
select select "93479"
select select "tentative"
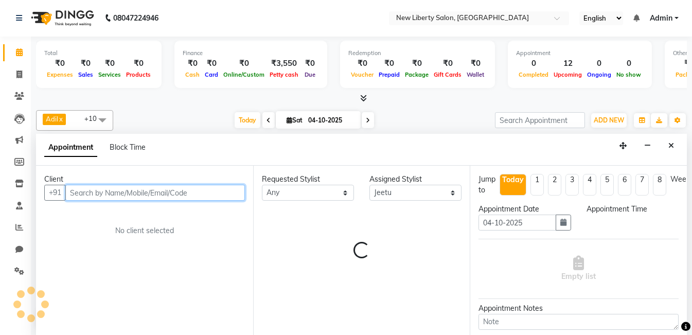
select select "1260"
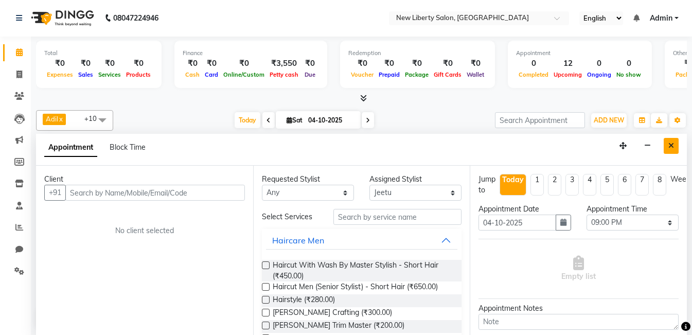
click at [670, 145] on icon "Close" at bounding box center [672, 145] width 6 height 7
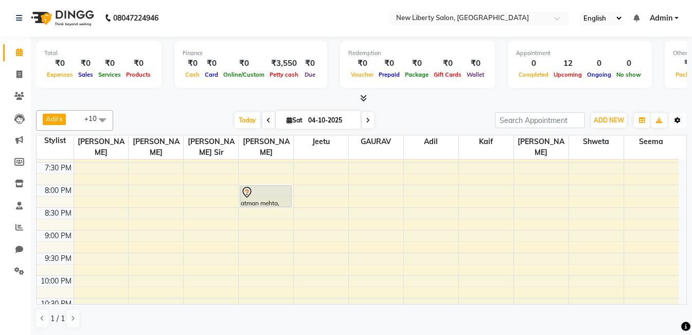
click at [681, 120] on button "Toggle Dropdown" at bounding box center [678, 120] width 16 height 14
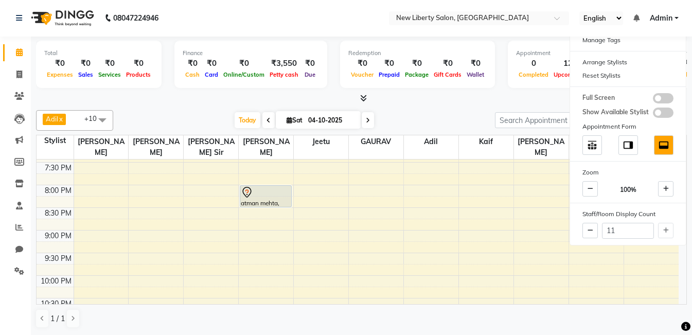
click at [498, 230] on div "9:00 AM 9:30 AM 10:00 AM 10:30 AM 11:00 AM 11:30 AM 12:00 PM 12:30 PM 1:00 PM 1…" at bounding box center [358, 26] width 642 height 679
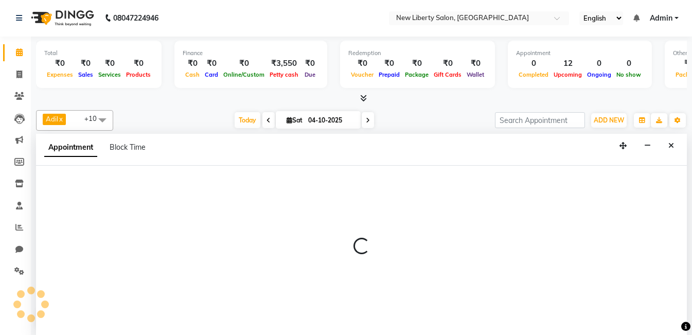
select select "93483"
select select "1260"
select select "tentative"
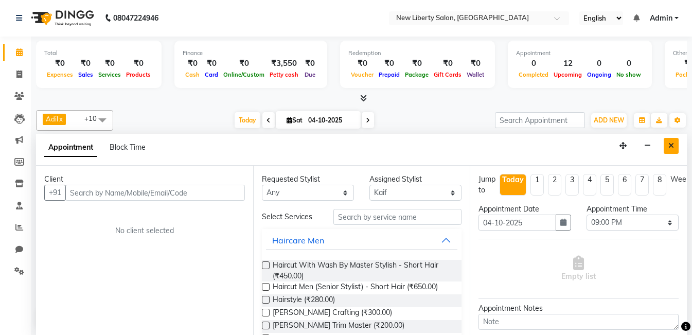
click at [671, 143] on icon "Close" at bounding box center [672, 145] width 6 height 7
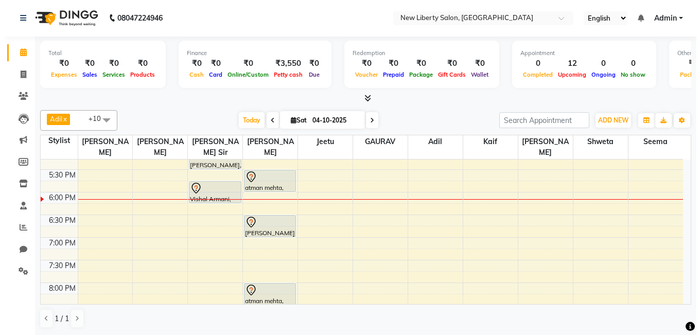
scroll to position [365, 0]
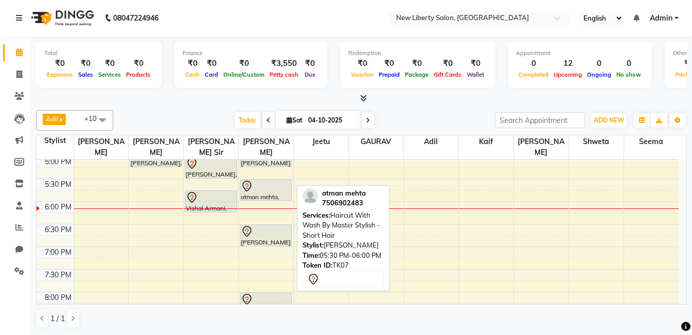
click at [280, 180] on div at bounding box center [266, 186] width 50 height 12
select select "7"
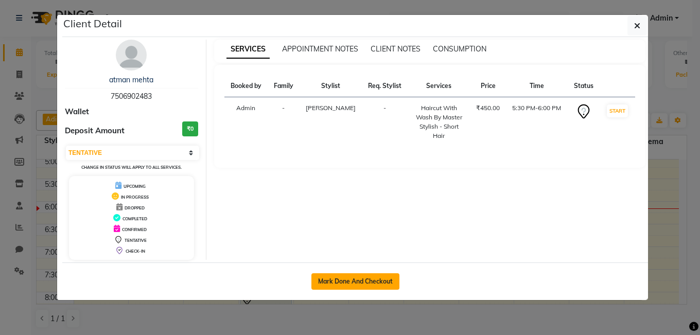
click at [336, 283] on button "Mark Done And Checkout" at bounding box center [355, 281] width 88 height 16
select select "9126"
select select "service"
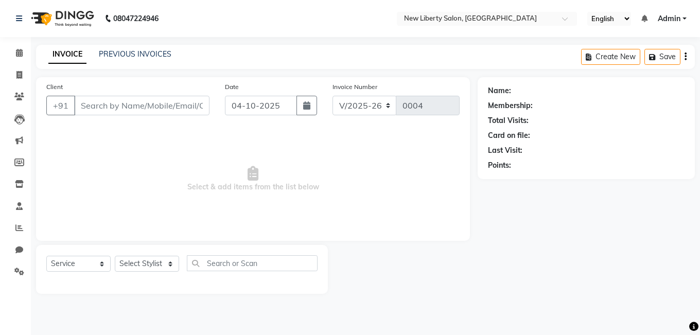
type input "7506902483"
select select "93478"
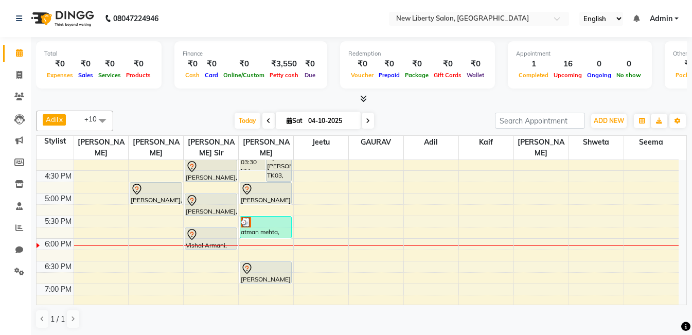
scroll to position [326, 0]
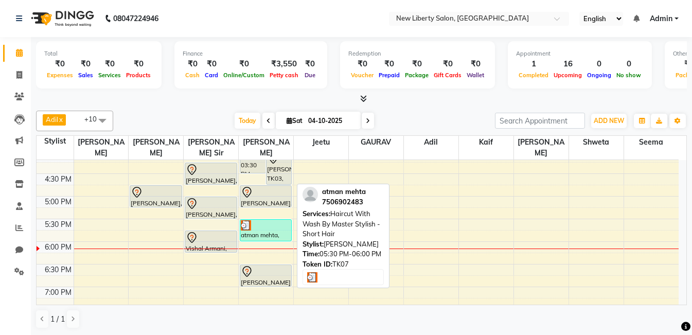
click at [252, 225] on div "atman mehta, TK07, 05:30 PM-06:00 PM, Haircut With Wash By Master Stylish - Sho…" at bounding box center [265, 230] width 51 height 21
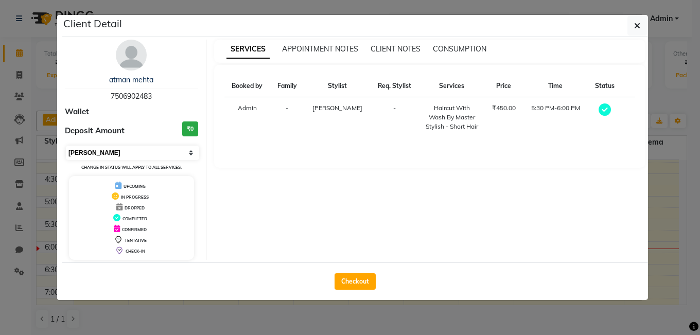
click at [190, 153] on select "Select MARK DONE UPCOMING" at bounding box center [132, 153] width 133 height 14
select select "5"
click at [479, 40] on div "SERVICES APPOINTMENT NOTES CLIENT NOTES CONSUMPTION" at bounding box center [430, 51] width 432 height 23
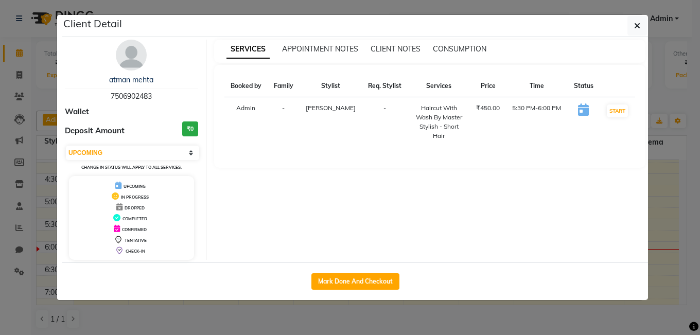
click at [579, 113] on icon at bounding box center [583, 109] width 11 height 12
click at [462, 51] on span "CONSUMPTION" at bounding box center [460, 48] width 54 height 9
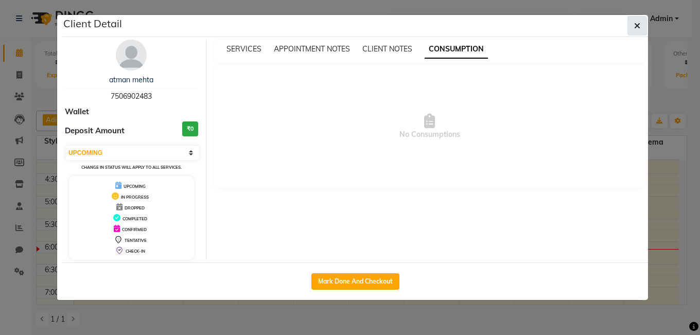
click at [638, 22] on icon "button" at bounding box center [637, 26] width 6 height 8
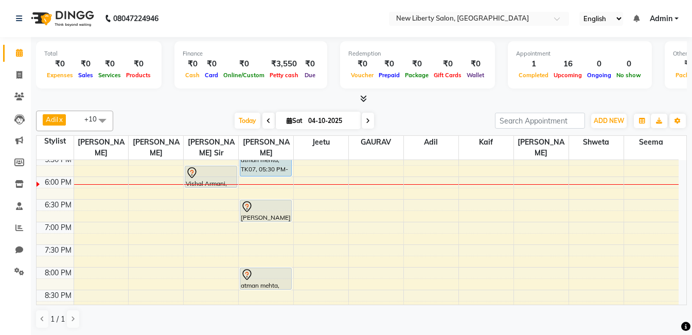
scroll to position [390, 0]
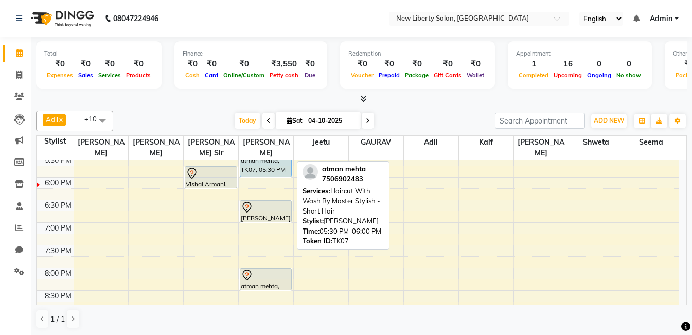
click at [271, 174] on div at bounding box center [265, 176] width 51 height 4
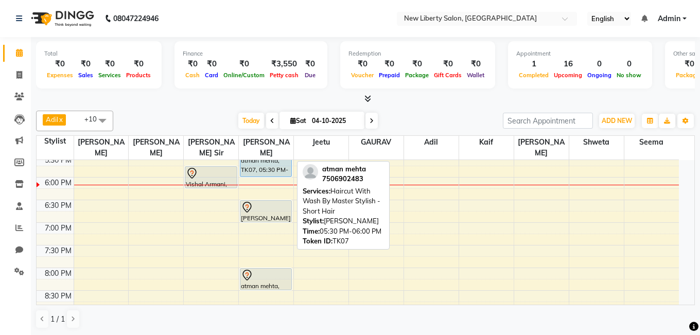
select select "5"
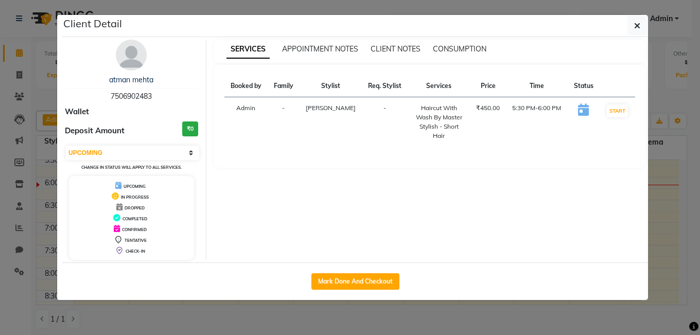
click at [251, 112] on td "Admin" at bounding box center [245, 122] width 43 height 50
click at [631, 27] on button "button" at bounding box center [637, 26] width 20 height 20
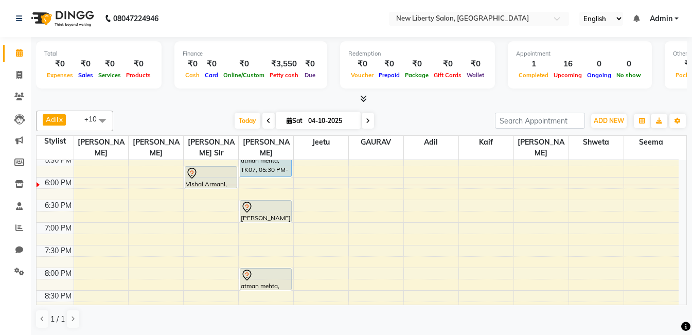
click at [673, 21] on span "Admin" at bounding box center [661, 18] width 23 height 11
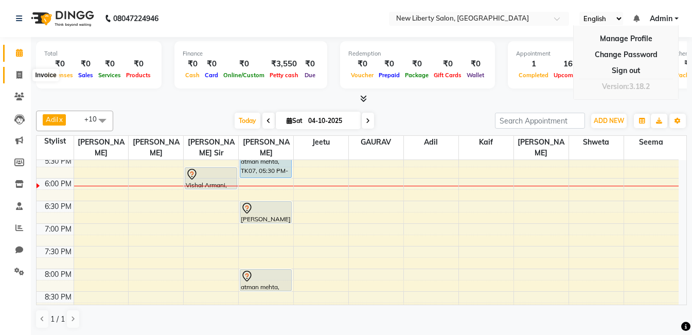
drag, startPoint x: 352, startPoint y: 183, endPoint x: 17, endPoint y: 74, distance: 351.4
click at [17, 74] on app-home "08047224946 Select Location × New Liberty Salon, Vile Parle West English ENGLIS…" at bounding box center [346, 168] width 692 height 336
click at [17, 74] on icon at bounding box center [19, 75] width 6 height 8
select select "service"
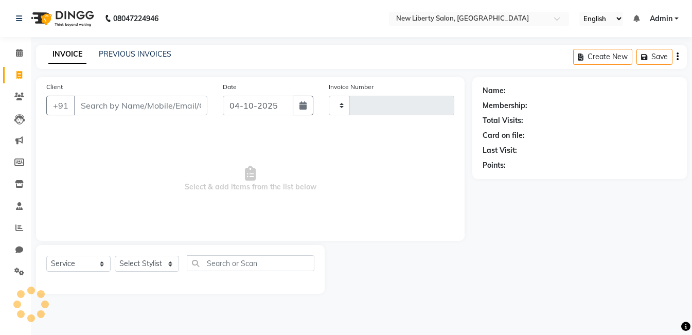
type input "0004"
select select "9126"
click at [17, 49] on icon at bounding box center [19, 53] width 7 height 8
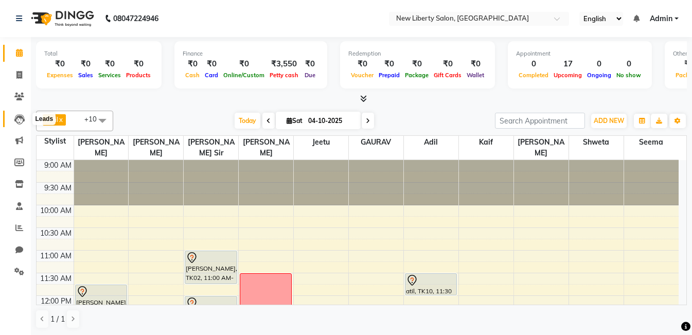
click at [18, 116] on icon at bounding box center [19, 119] width 10 height 10
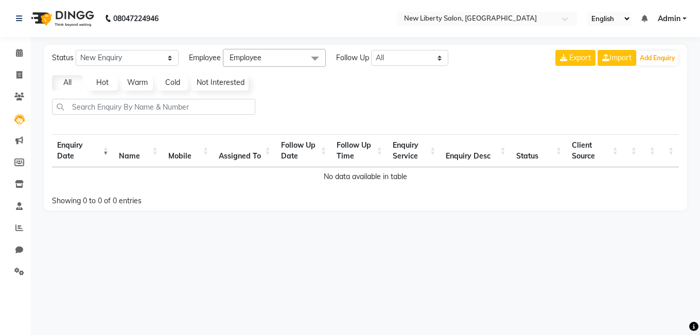
click at [102, 81] on link "Hot" at bounding box center [102, 82] width 31 height 15
click at [18, 116] on icon at bounding box center [19, 119] width 10 height 10
click at [23, 141] on icon at bounding box center [19, 140] width 8 height 8
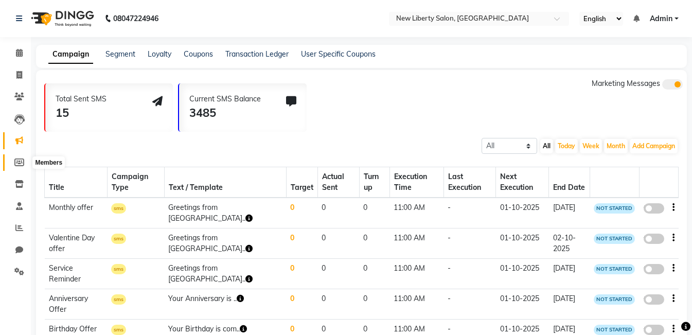
click at [18, 164] on icon at bounding box center [19, 163] width 10 height 8
select select
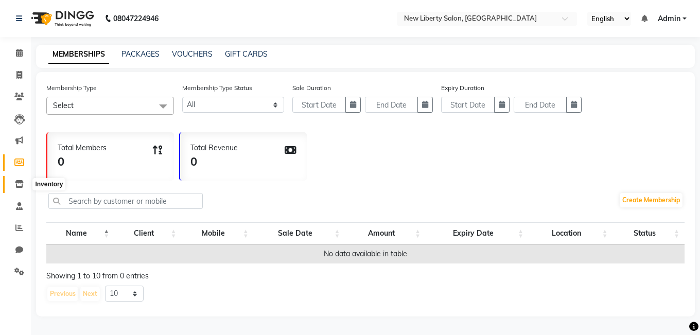
click at [13, 186] on span at bounding box center [19, 185] width 18 height 12
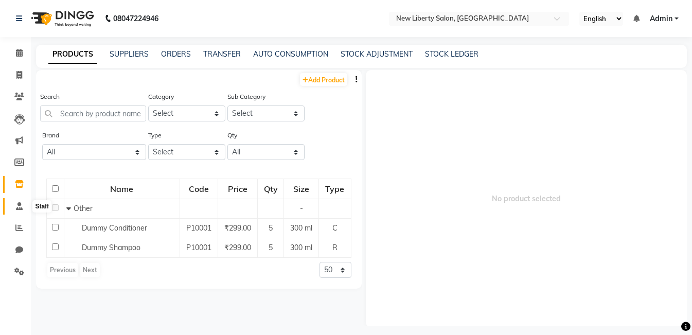
click at [16, 204] on icon at bounding box center [19, 206] width 7 height 8
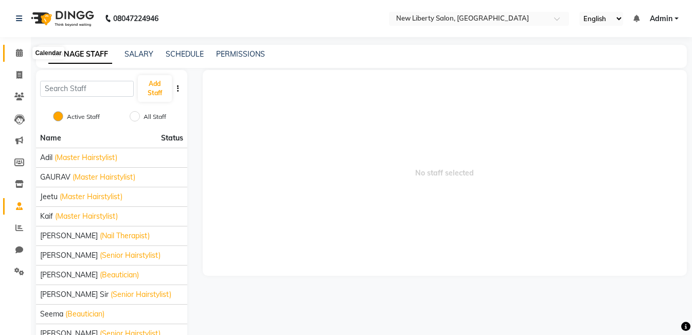
click at [22, 56] on icon at bounding box center [19, 53] width 7 height 8
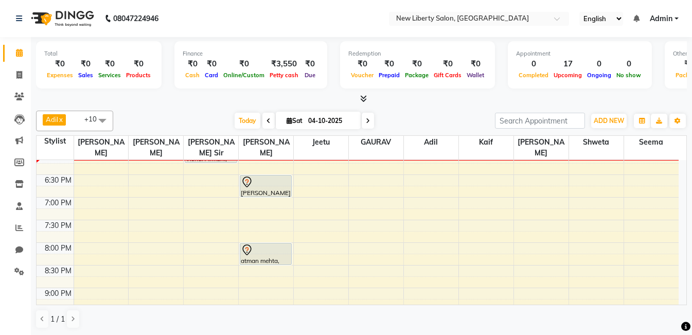
scroll to position [416, 0]
